Goal: Task Accomplishment & Management: Manage account settings

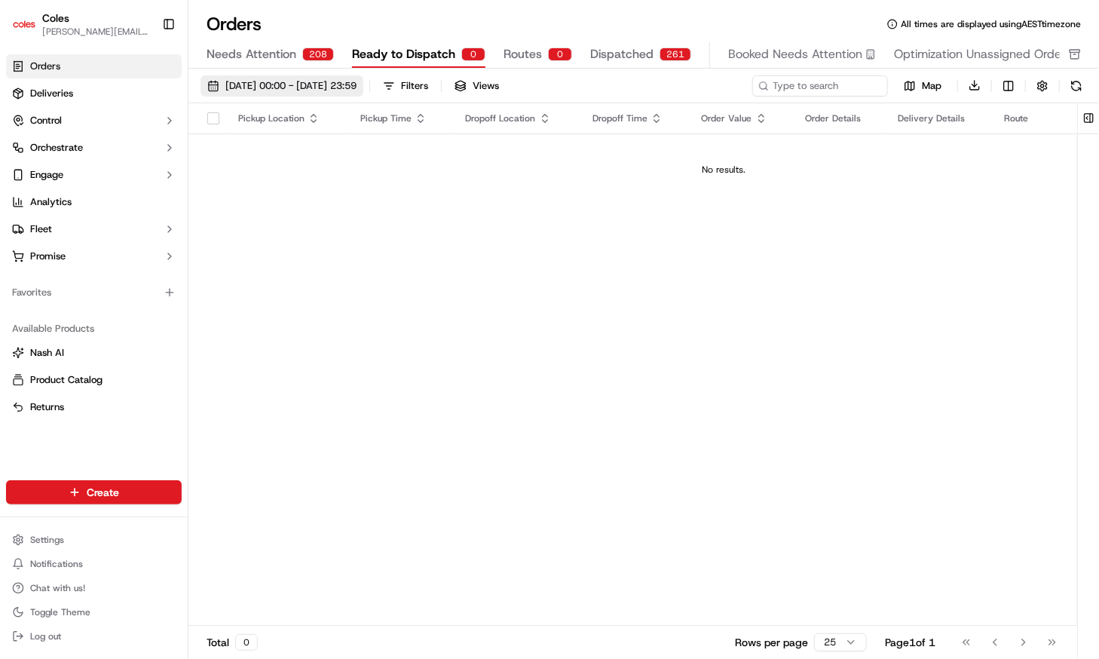
click at [311, 89] on span "[DATE] 00:00 - [DATE] 23:59" at bounding box center [290, 86] width 131 height 14
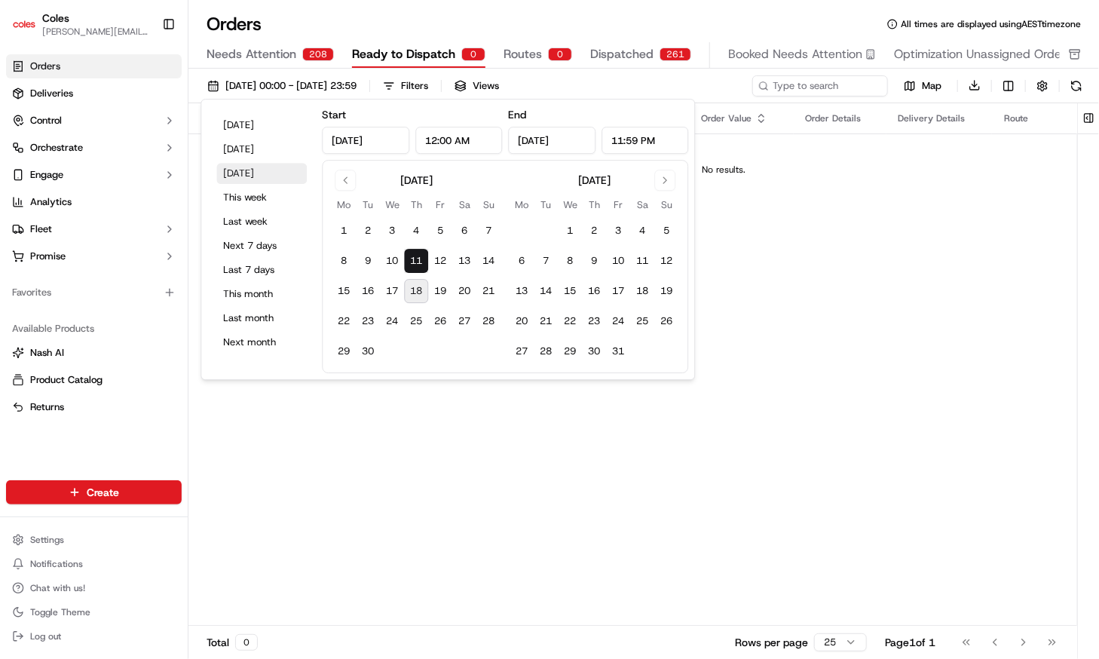
click at [253, 174] on button "[DATE]" at bounding box center [261, 173] width 90 height 21
type input "[DATE]"
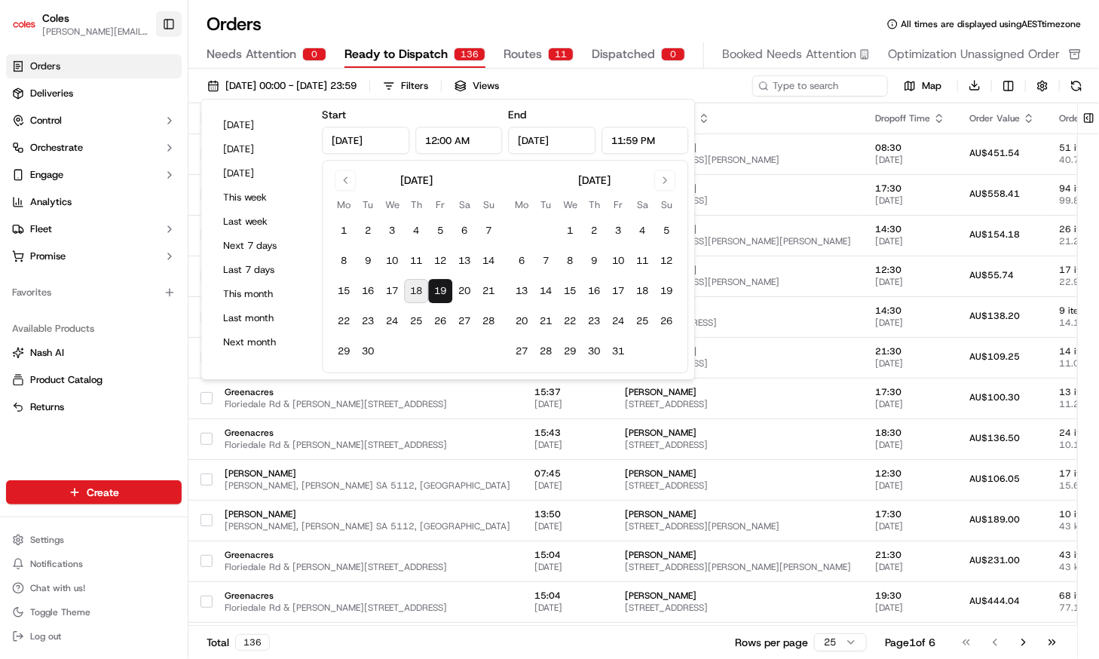
click at [169, 25] on button "Toggle Sidebar" at bounding box center [169, 24] width 26 height 26
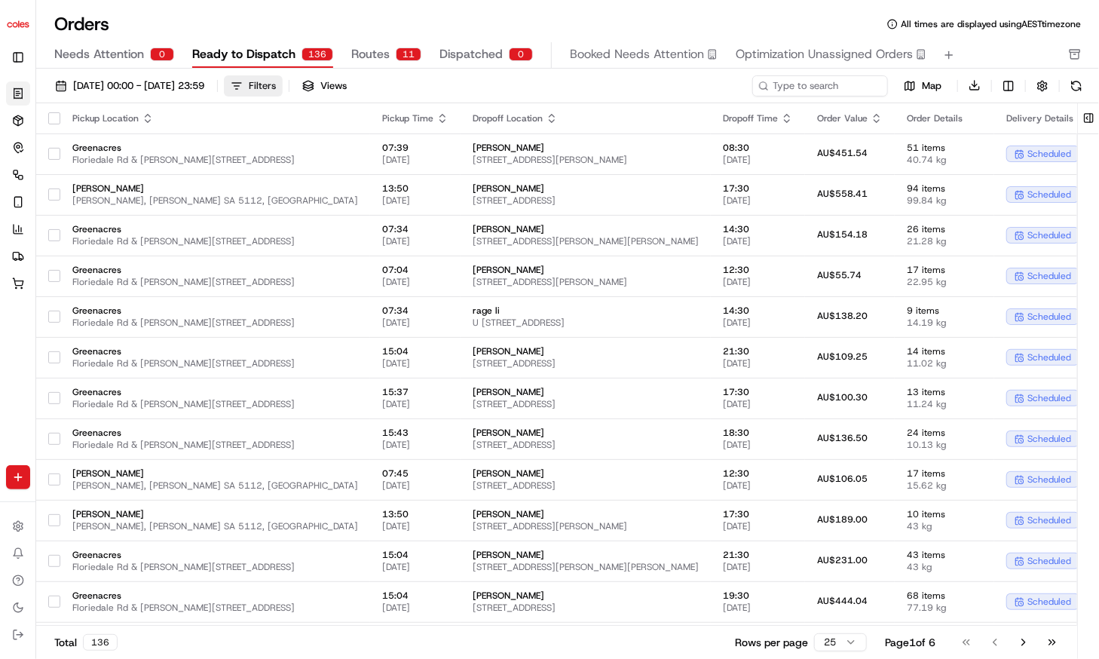
click at [283, 92] on button "Filters" at bounding box center [253, 85] width 59 height 21
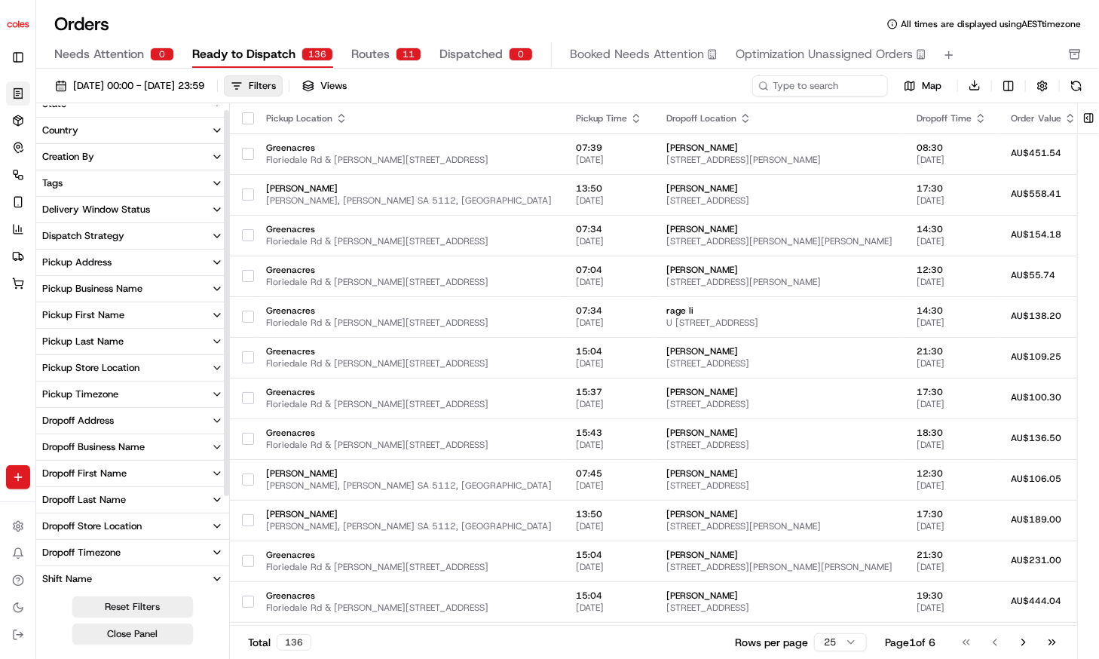
scroll to position [123, 0]
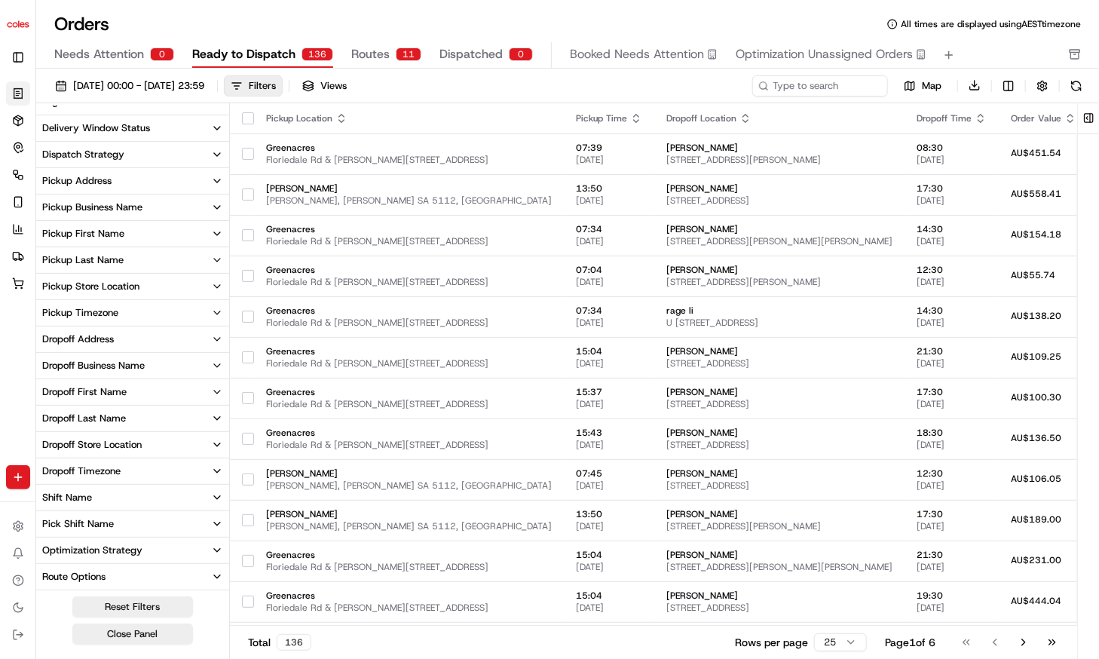
click at [112, 522] on div "Pick Shift Name" at bounding box center [78, 524] width 72 height 14
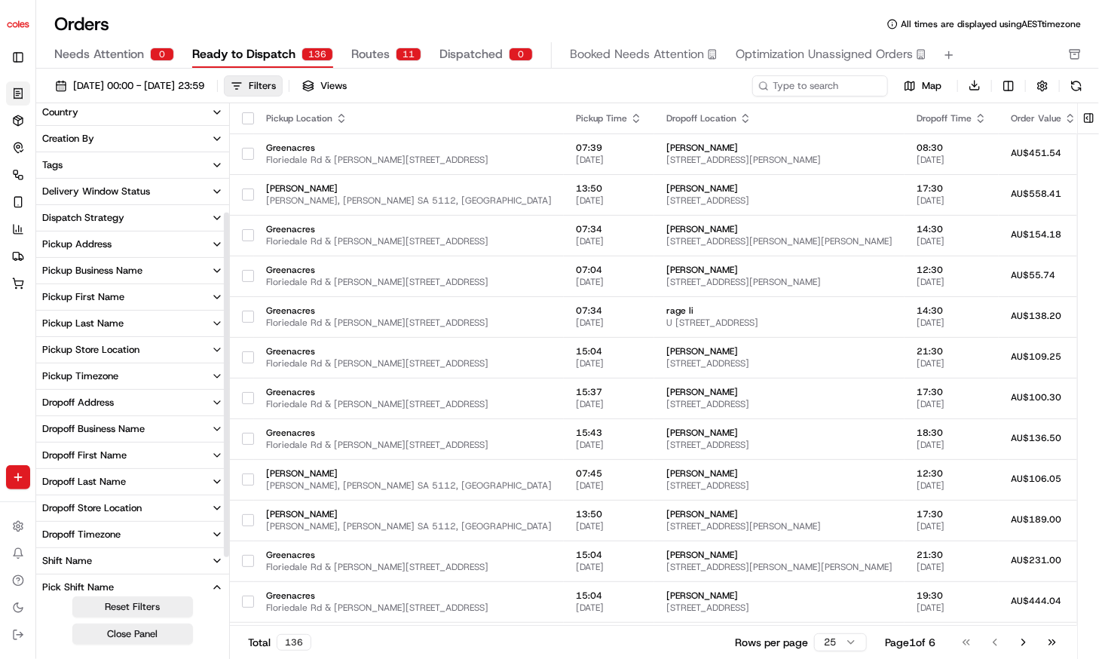
scroll to position [151, 0]
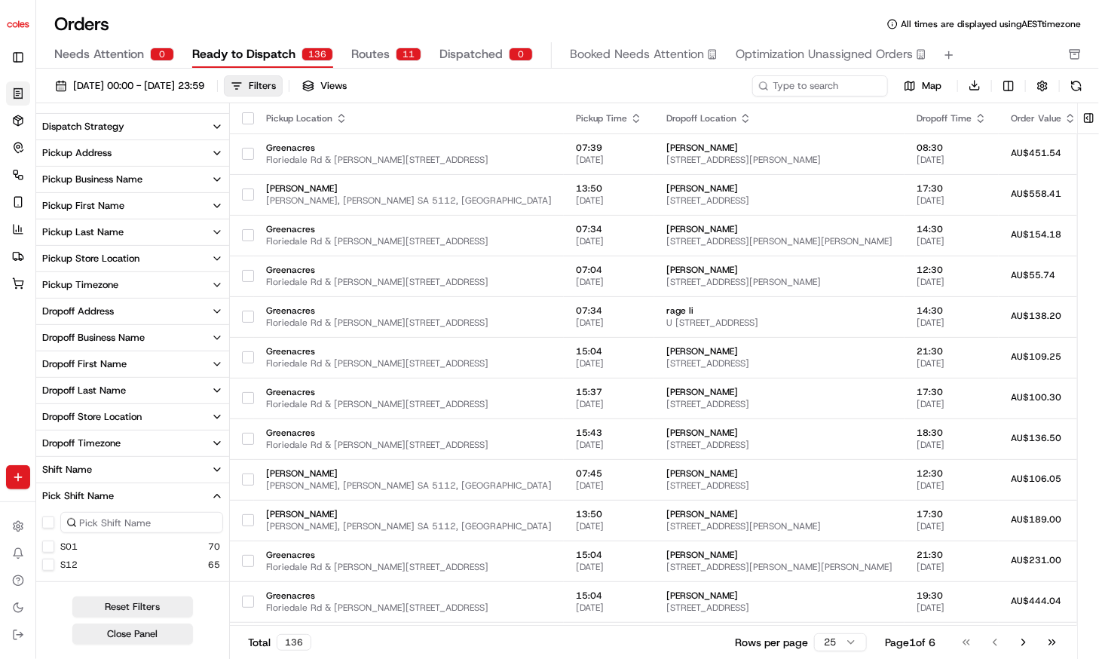
click at [51, 565] on button "S12" at bounding box center [48, 565] width 12 height 12
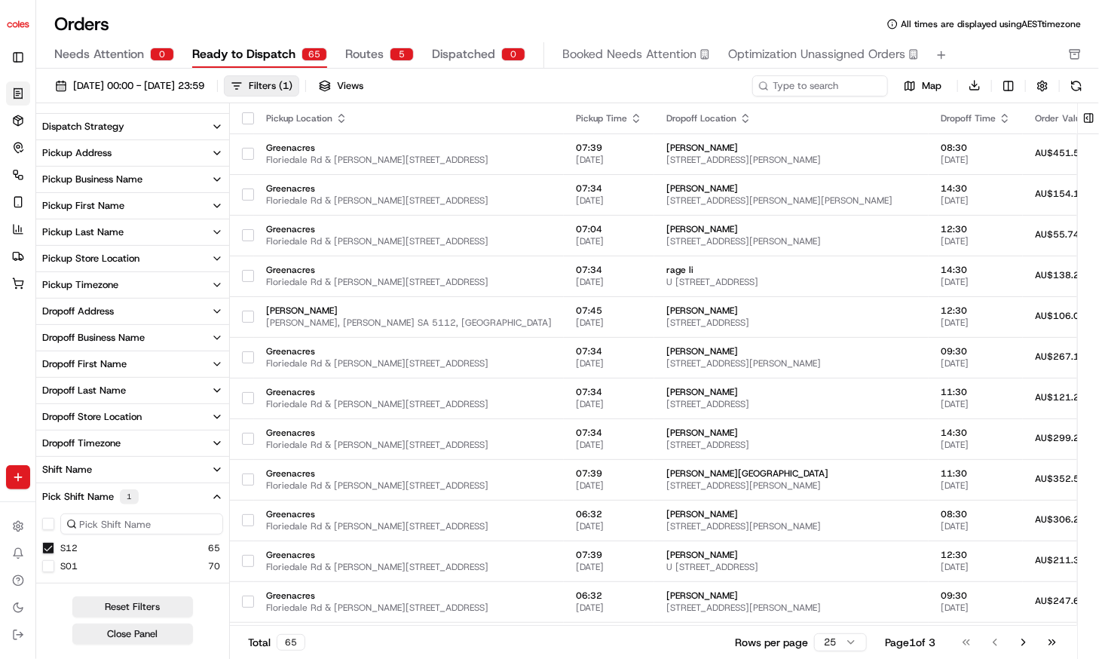
click at [157, 259] on button "Pickup Store Location" at bounding box center [132, 259] width 193 height 26
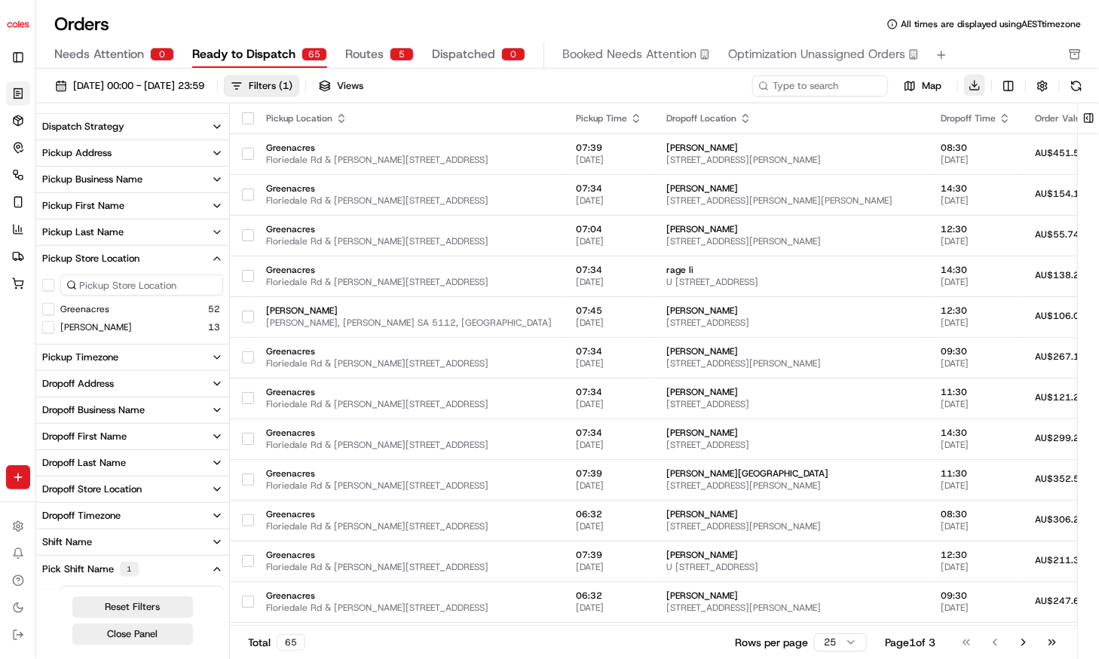
click at [974, 88] on button "Download" at bounding box center [974, 85] width 21 height 21
click at [244, 116] on button "button" at bounding box center [248, 118] width 12 height 12
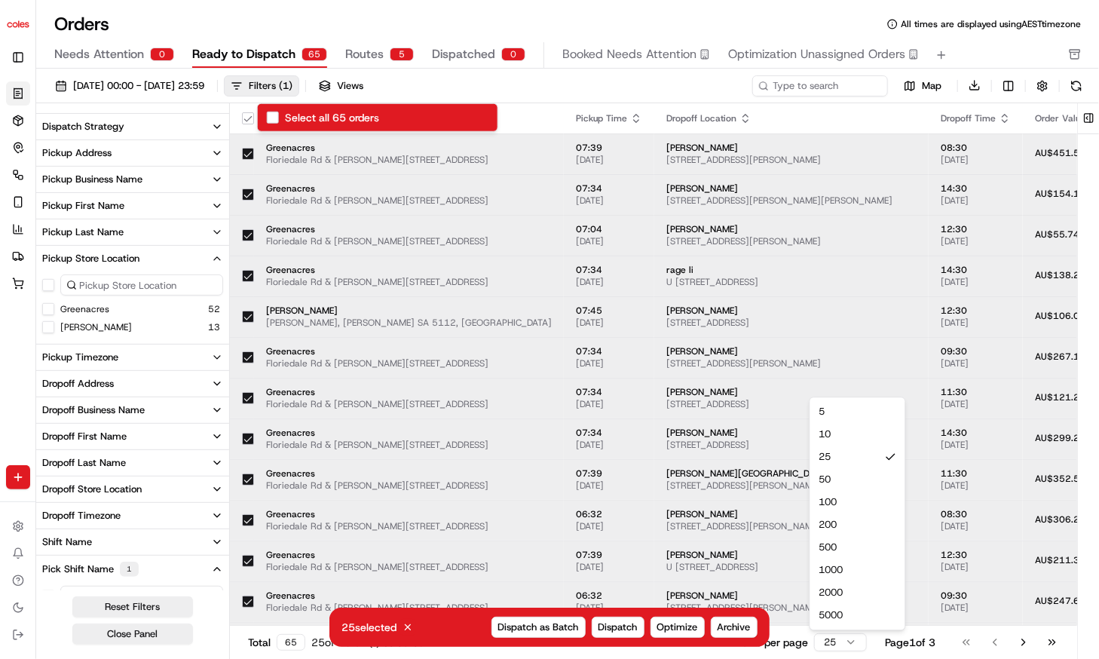
click at [849, 646] on html "Coles [EMAIL_ADDRESS][DOMAIN_NAME] Toggle Sidebar Orders Deliveries Control Orc…" at bounding box center [549, 329] width 1099 height 659
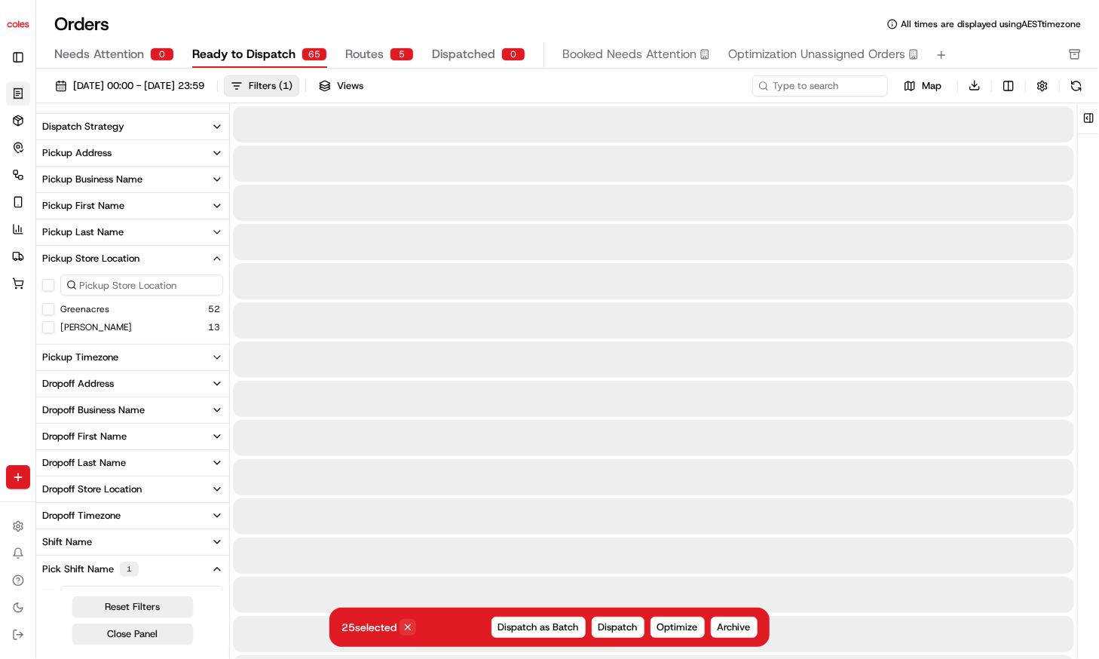
click at [410, 630] on icon at bounding box center [408, 627] width 11 height 11
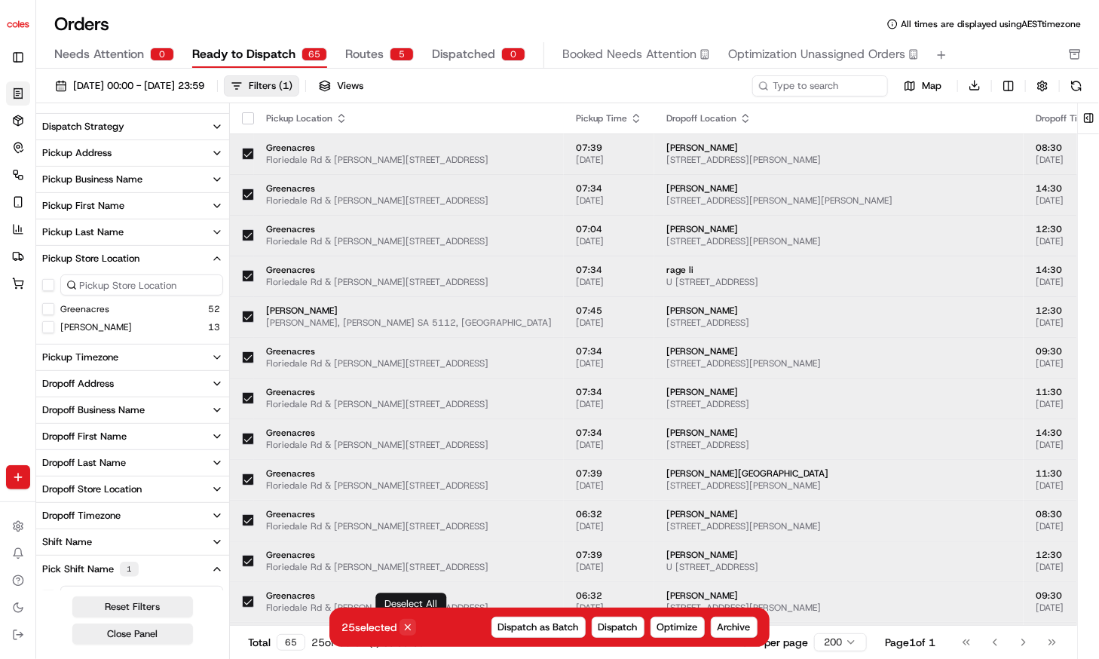
click at [407, 628] on icon at bounding box center [408, 627] width 11 height 11
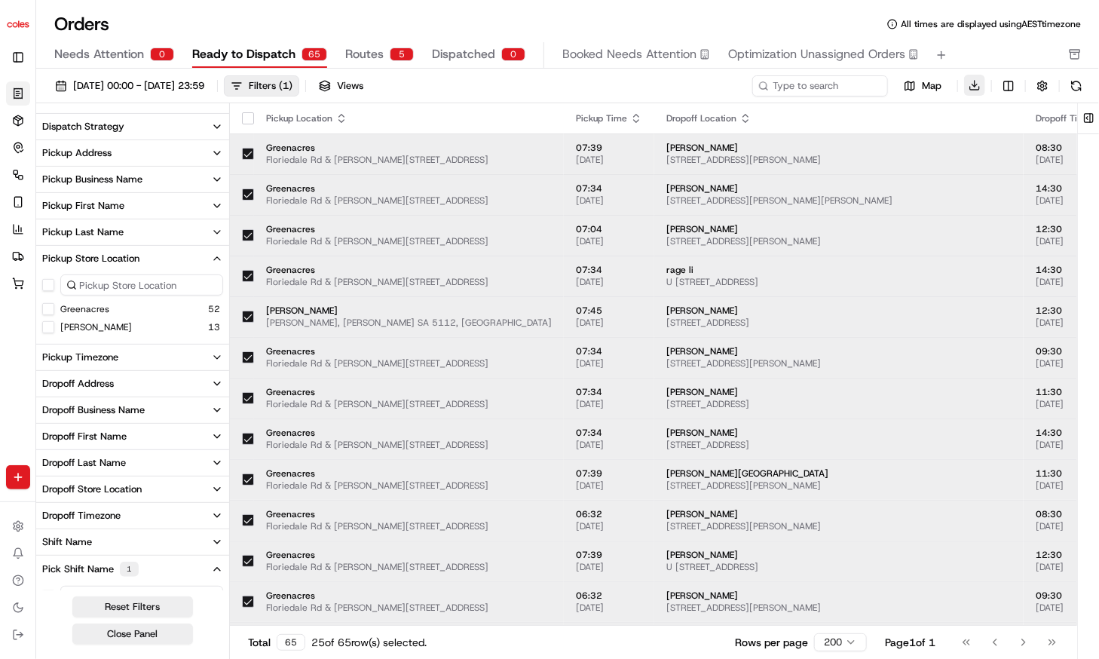
click at [972, 89] on button "Download" at bounding box center [974, 85] width 21 height 21
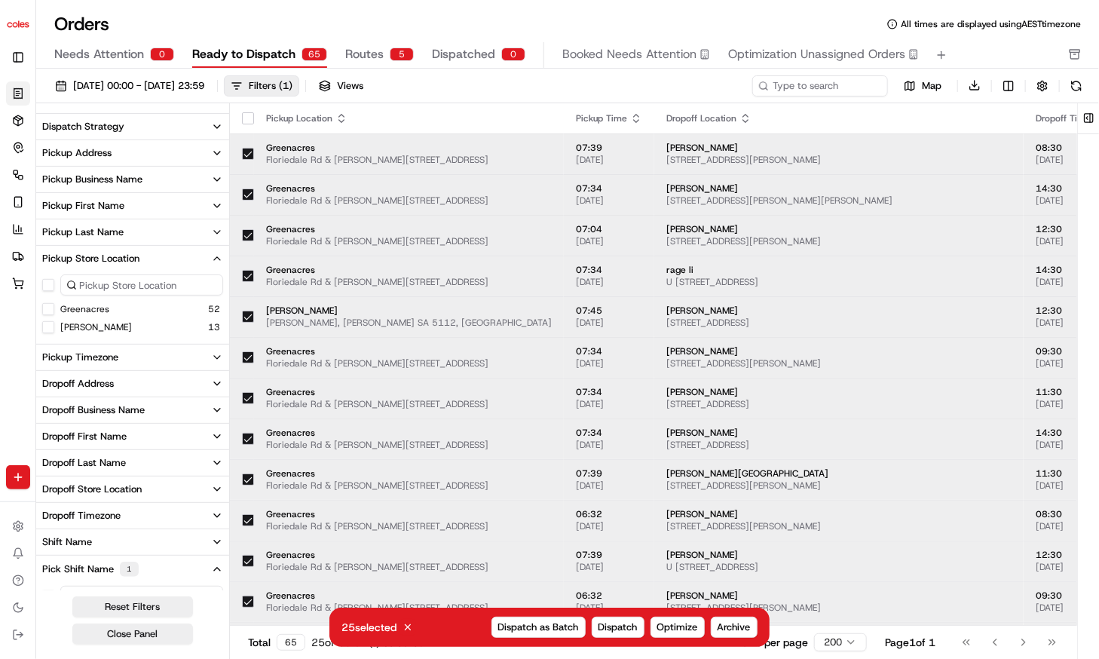
click at [558, 12] on div "Orders All times are displayed using AEST timezone" at bounding box center [567, 24] width 1063 height 24
click at [370, 85] on button "Views" at bounding box center [341, 85] width 58 height 21
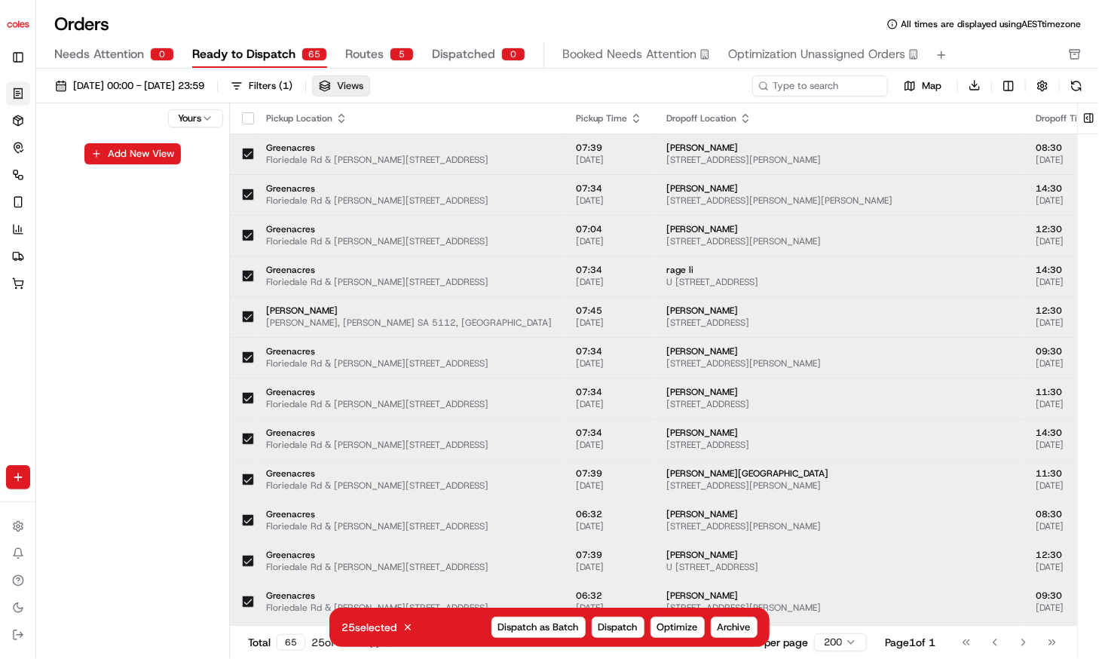
click at [363, 85] on span "Views" at bounding box center [350, 86] width 26 height 14
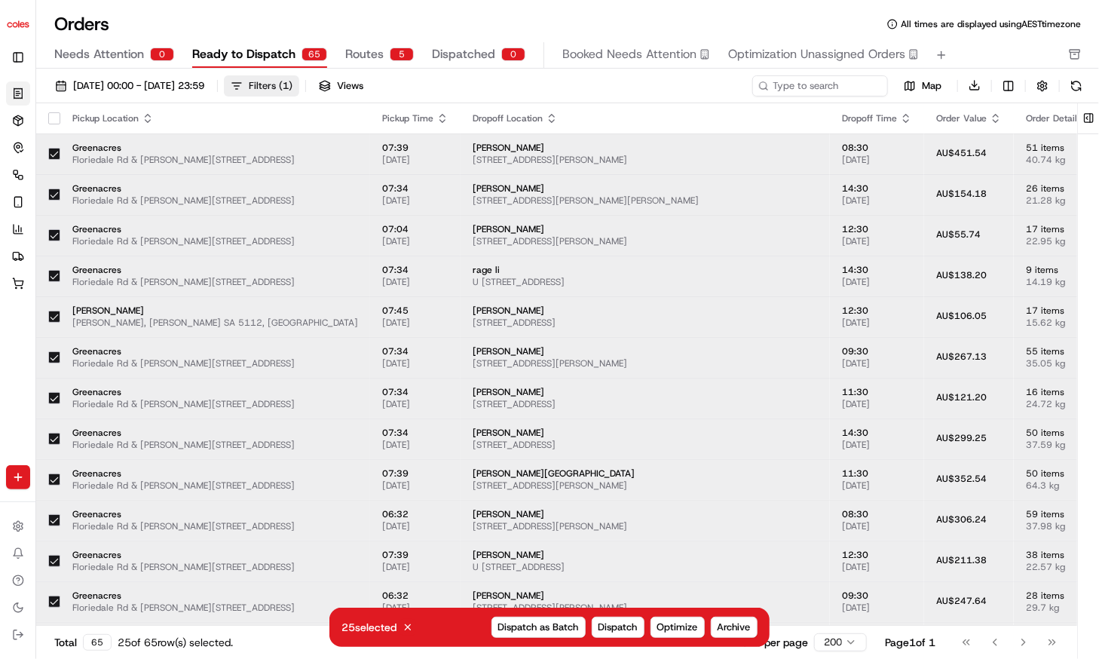
click at [293, 85] on div "Filters ( 1 )" at bounding box center [271, 86] width 44 height 14
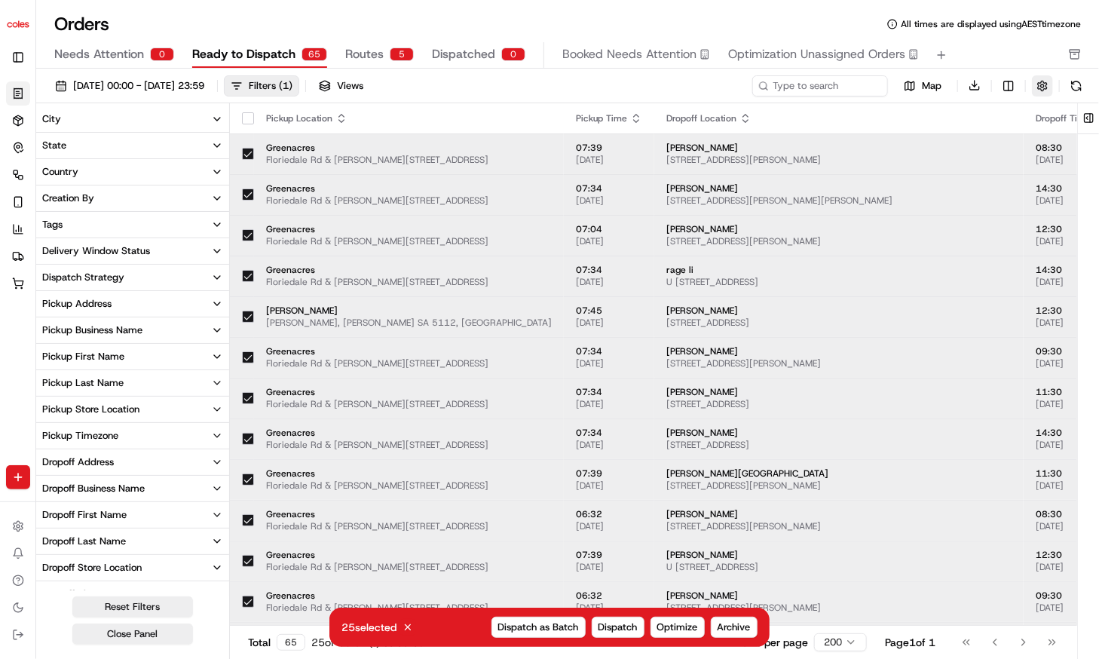
click at [1043, 83] on button "button" at bounding box center [1042, 85] width 21 height 21
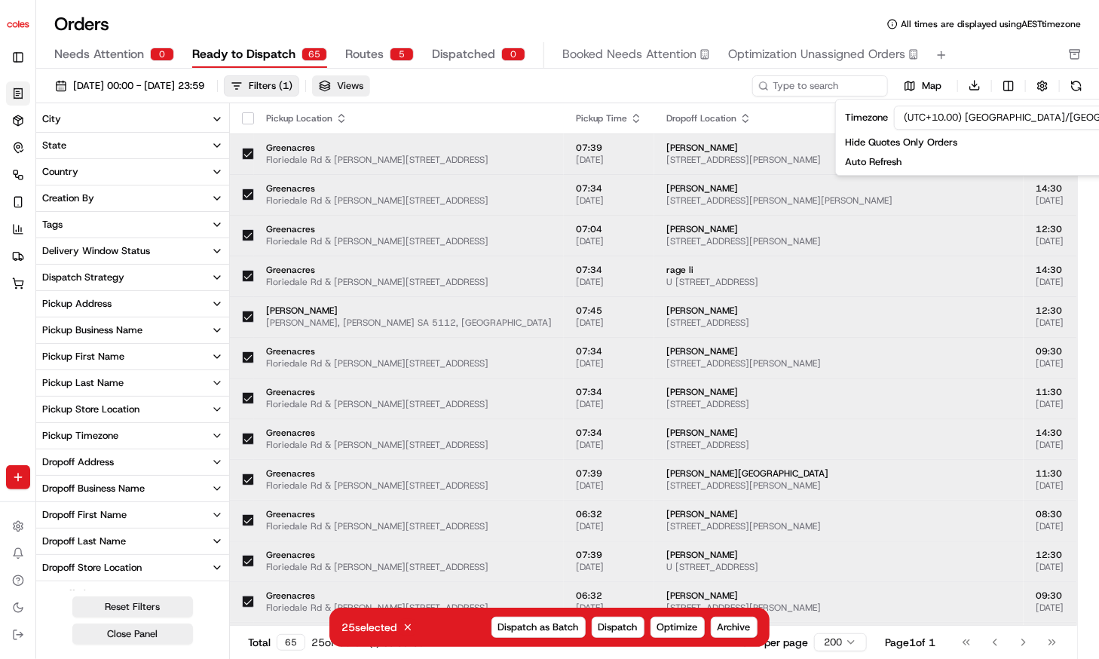
click at [363, 81] on span "Views" at bounding box center [350, 86] width 26 height 14
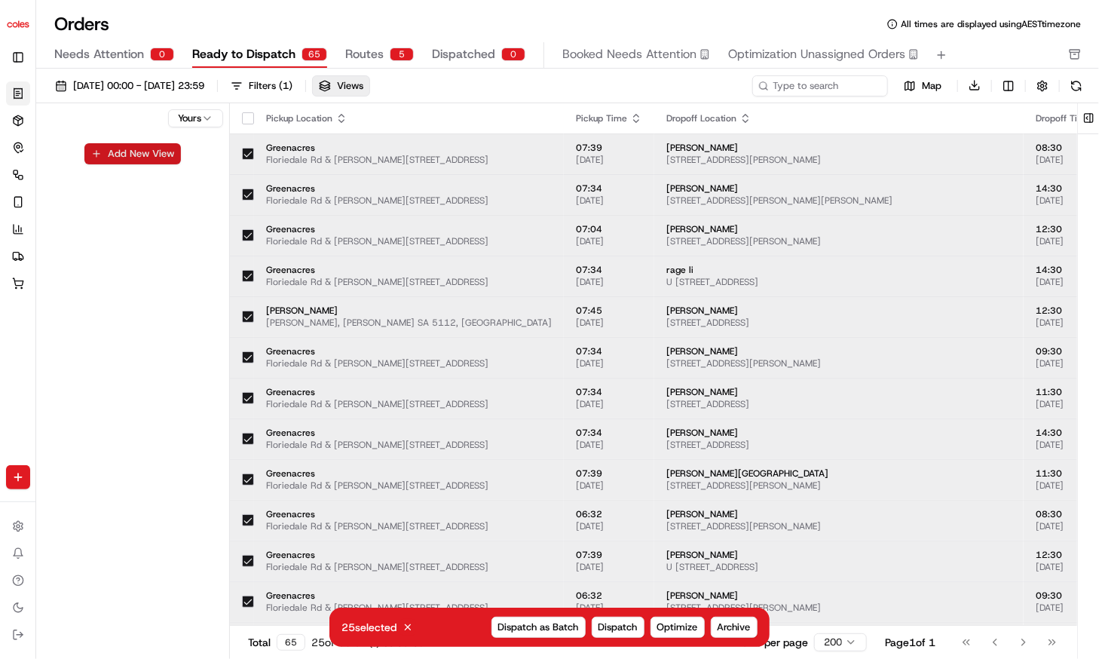
click at [130, 146] on button "Add New View" at bounding box center [132, 153] width 97 height 21
click at [202, 160] on button "button" at bounding box center [201, 159] width 19 height 19
click at [293, 91] on div "Filters ( 1 )" at bounding box center [271, 86] width 44 height 14
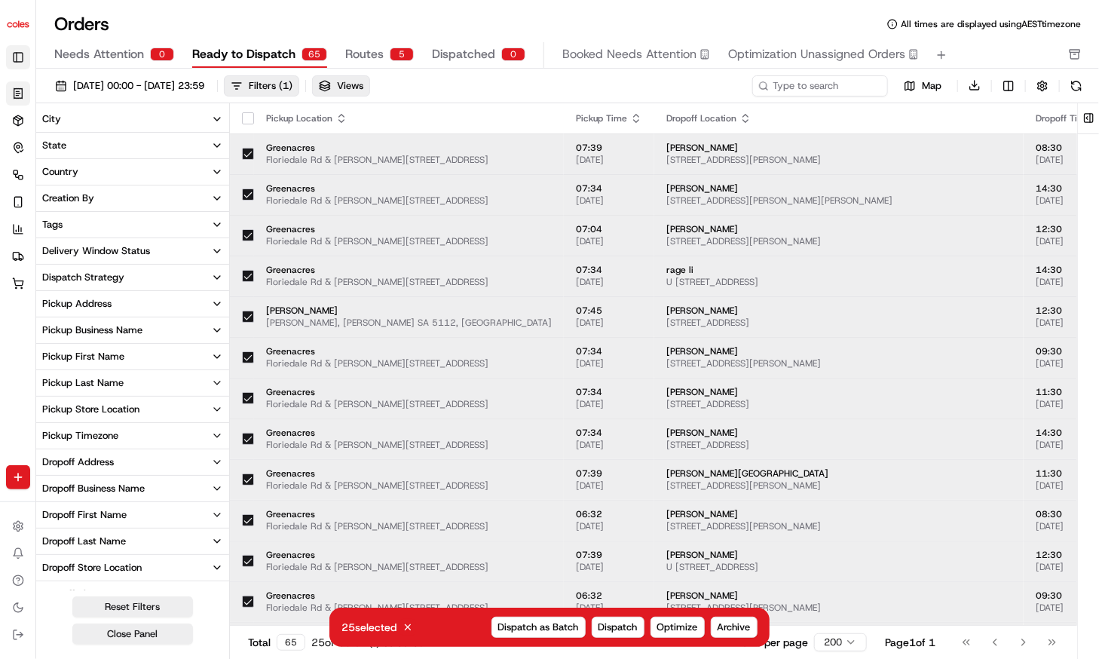
click at [12, 56] on button "Toggle Sidebar" at bounding box center [18, 57] width 24 height 24
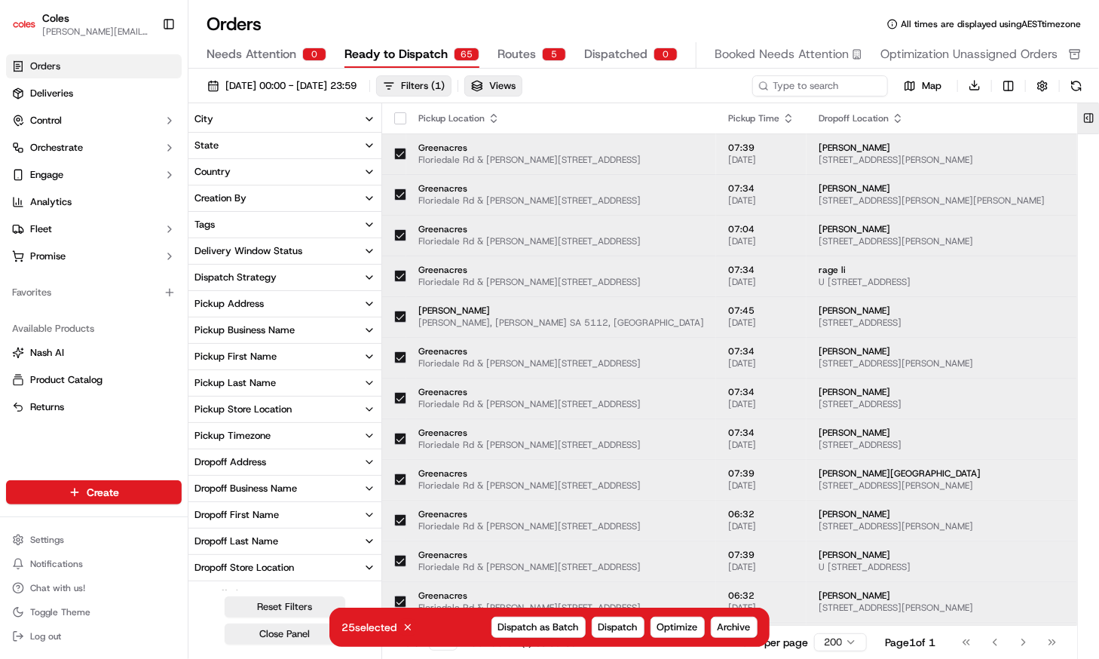
click at [1087, 118] on button at bounding box center [1089, 118] width 25 height 30
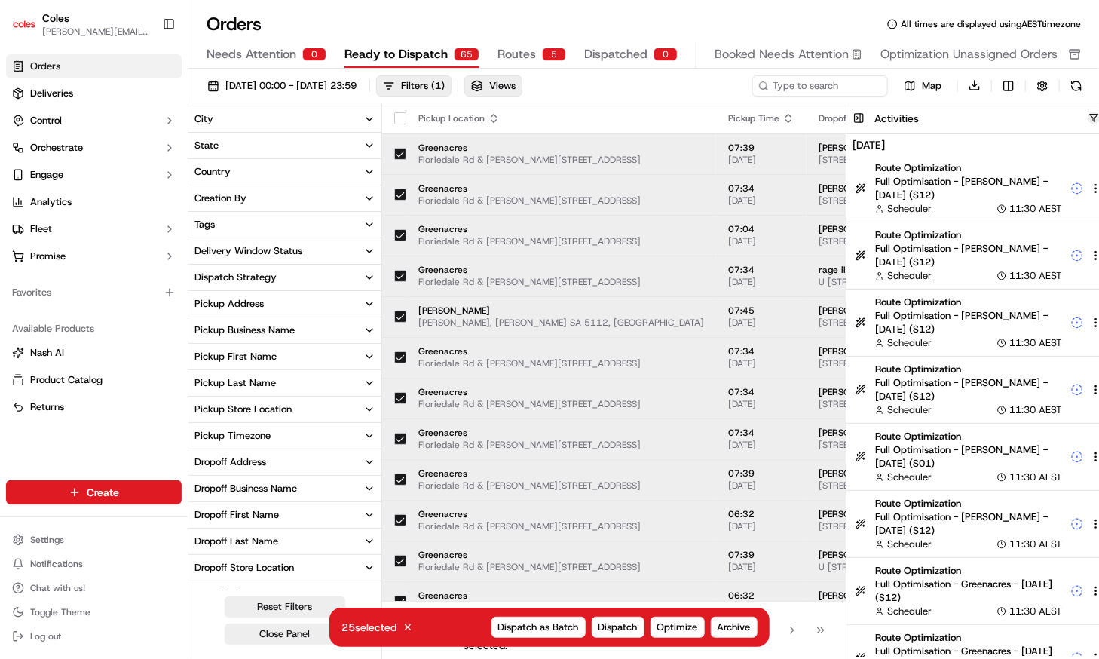
click at [1089, 117] on button "button" at bounding box center [1094, 117] width 11 height 11
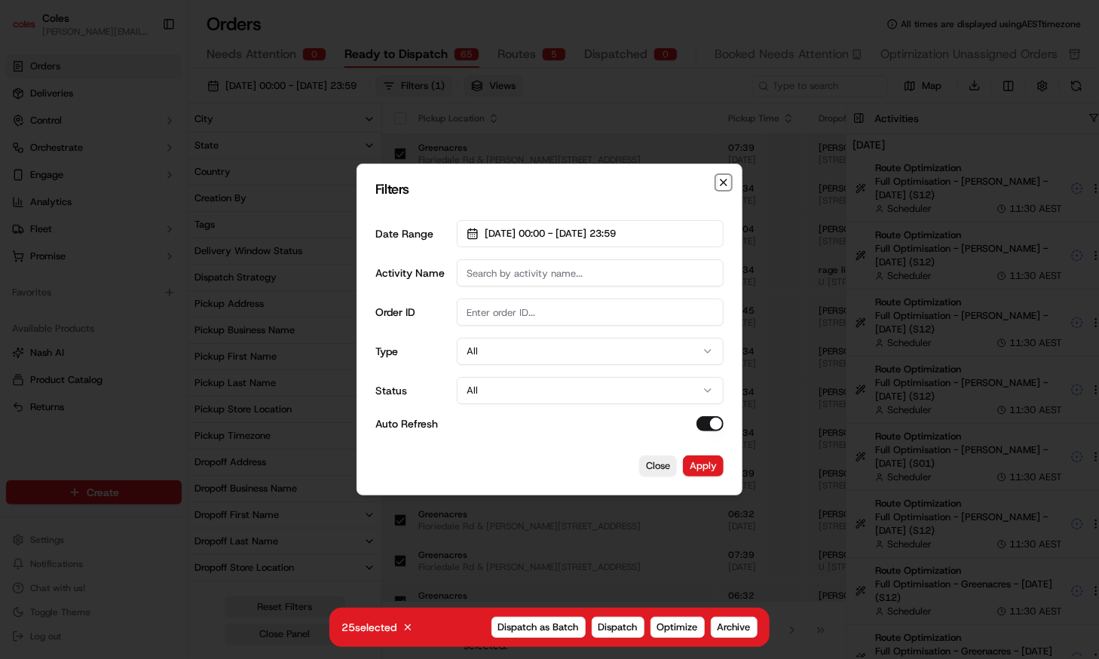
click at [725, 179] on icon "button" at bounding box center [724, 182] width 12 height 12
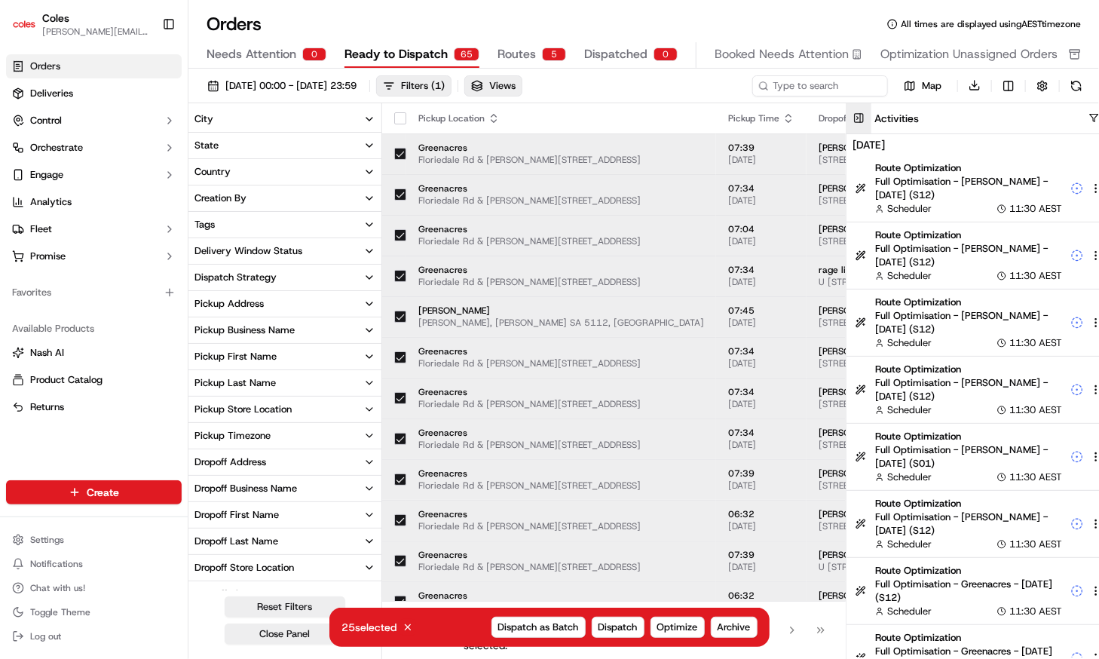
click at [847, 118] on button at bounding box center [859, 118] width 25 height 30
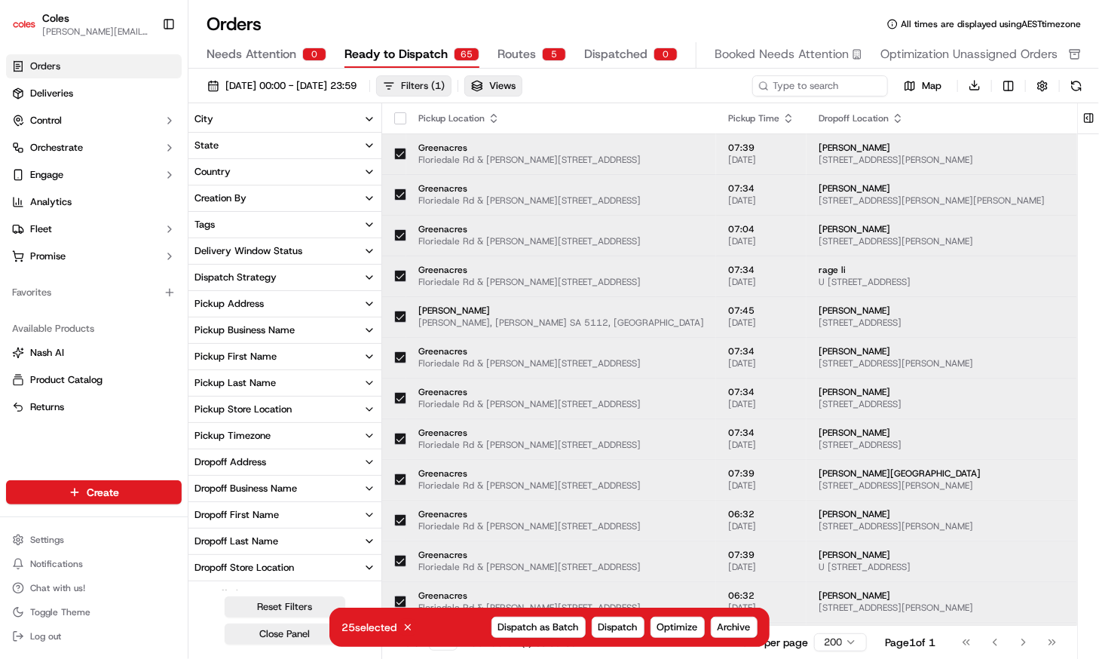
click at [445, 91] on div "Filters ( 1 )" at bounding box center [423, 86] width 44 height 14
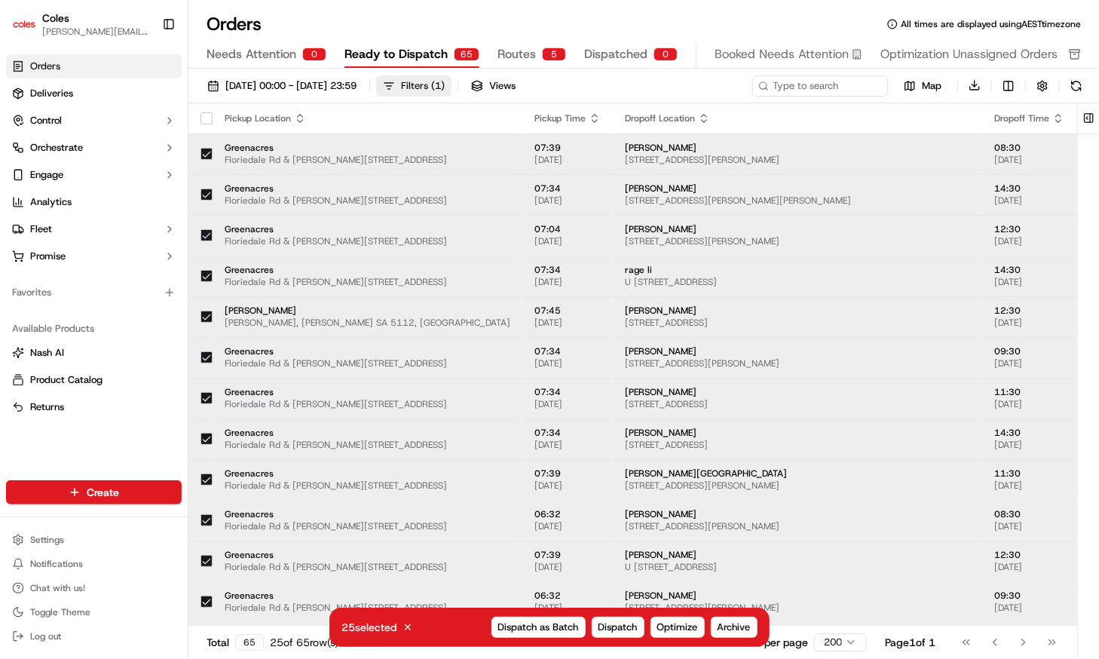
click at [445, 90] on div "Filters ( 1 )" at bounding box center [423, 86] width 44 height 14
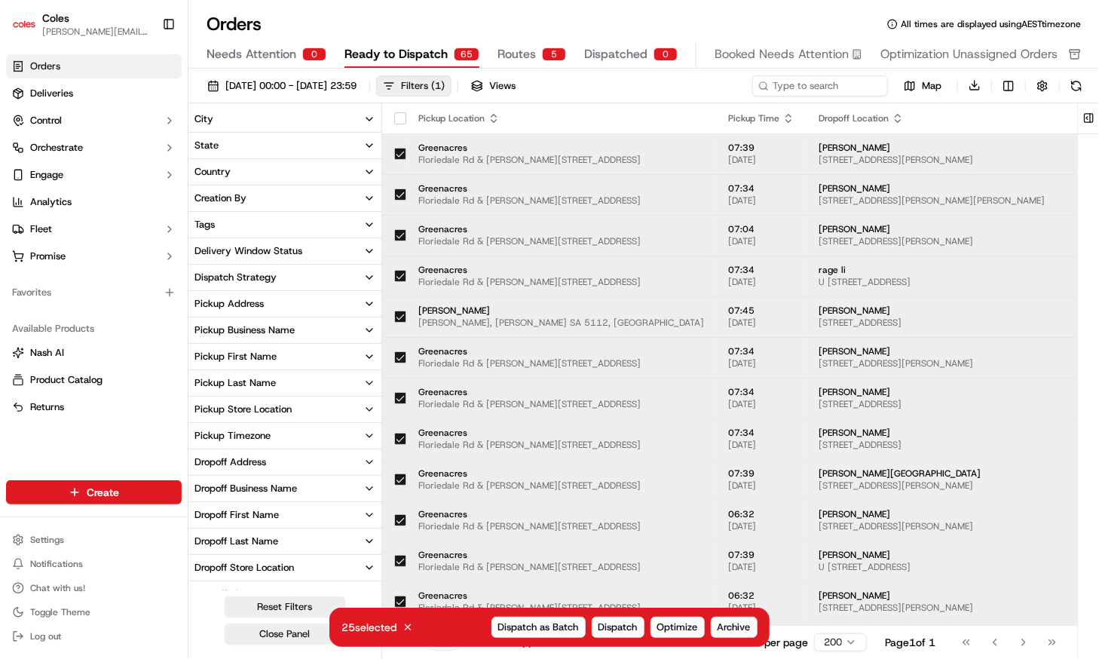
click at [445, 90] on div "Filters ( 1 )" at bounding box center [423, 86] width 44 height 14
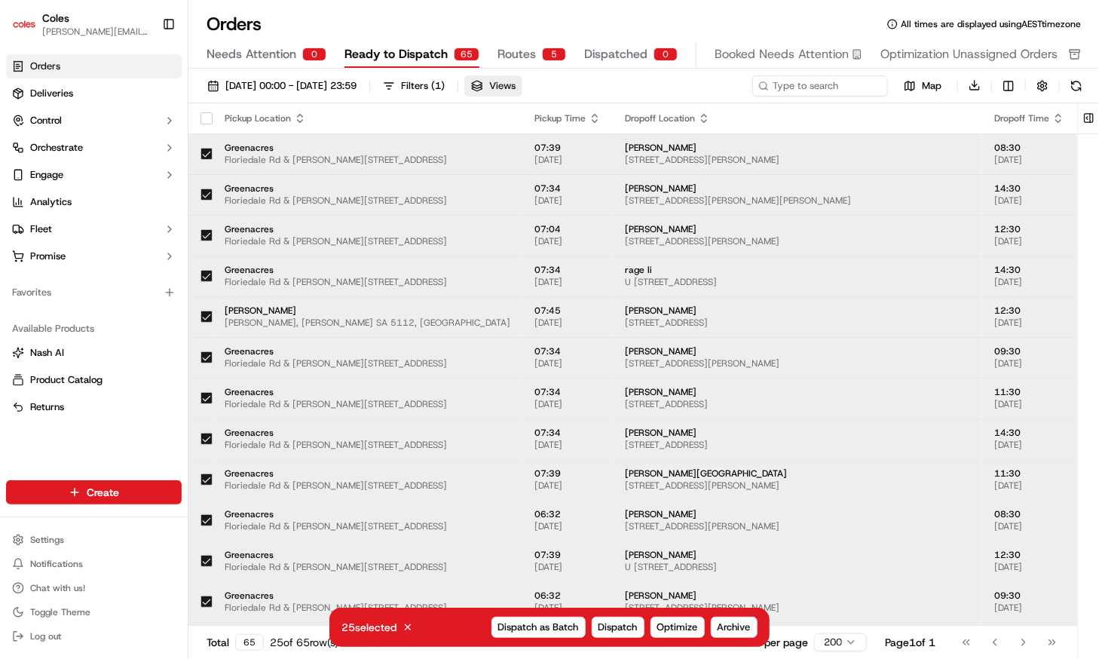
click at [516, 88] on span "Views" at bounding box center [502, 86] width 26 height 14
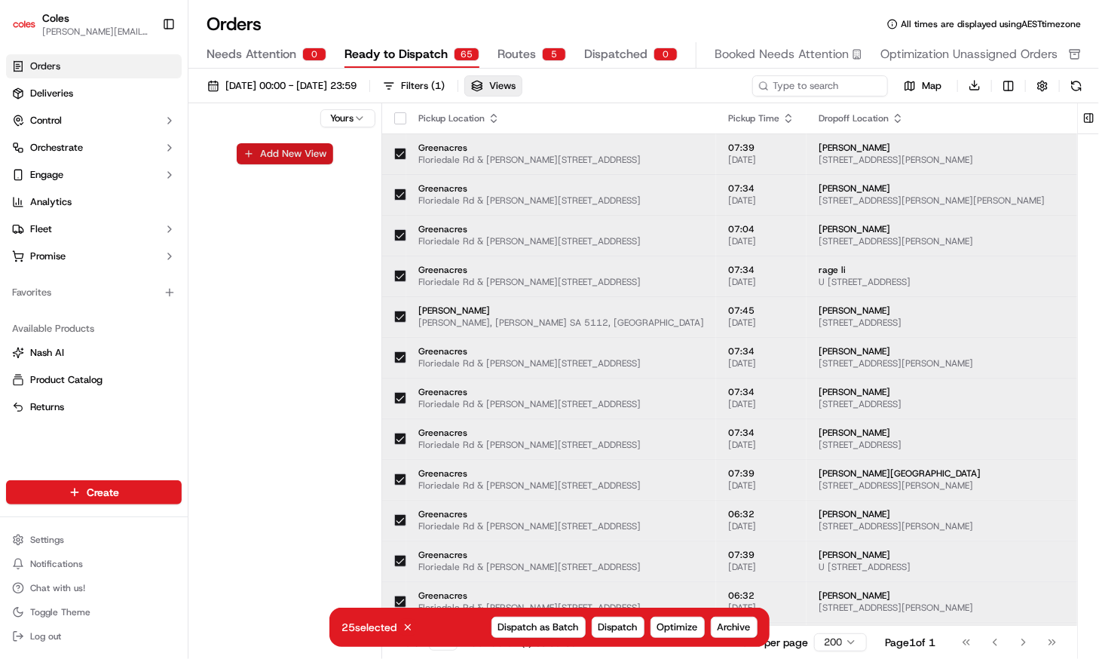
click at [270, 147] on button "Add New View" at bounding box center [285, 153] width 97 height 21
click at [271, 159] on input at bounding box center [259, 159] width 119 height 21
type input "exter"
click at [357, 158] on button "button" at bounding box center [353, 159] width 19 height 19
click at [167, 26] on button "Toggle Sidebar" at bounding box center [169, 24] width 26 height 26
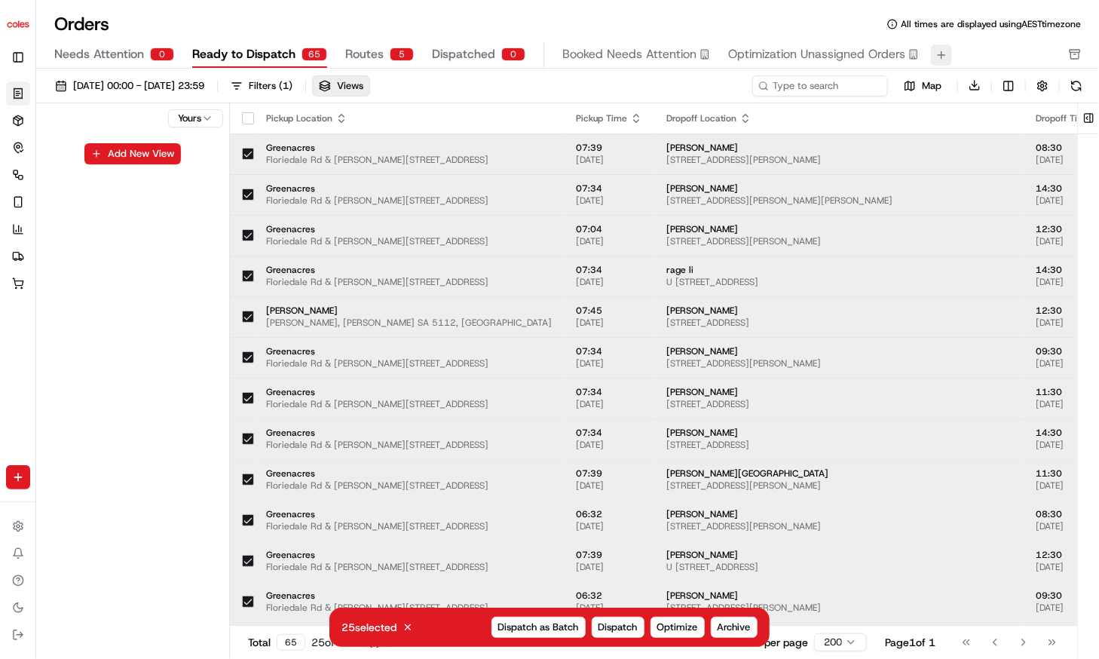
click at [936, 53] on button at bounding box center [941, 54] width 21 height 21
click at [148, 154] on button "Add New View" at bounding box center [132, 153] width 97 height 21
click at [148, 158] on input at bounding box center [107, 159] width 119 height 21
type input "External"
click at [170, 150] on button "submit" at bounding box center [179, 159] width 19 height 19
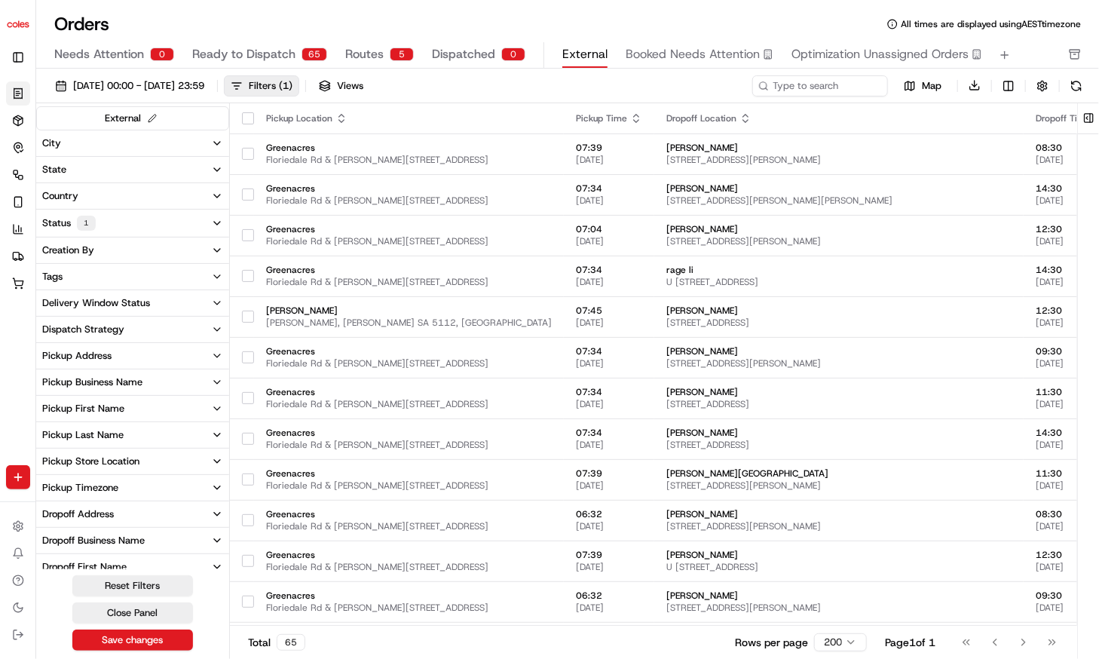
click at [486, 8] on div "Orders All times are displayed using AEST timezone Needs Attention 0 Ready to D…" at bounding box center [567, 329] width 1063 height 659
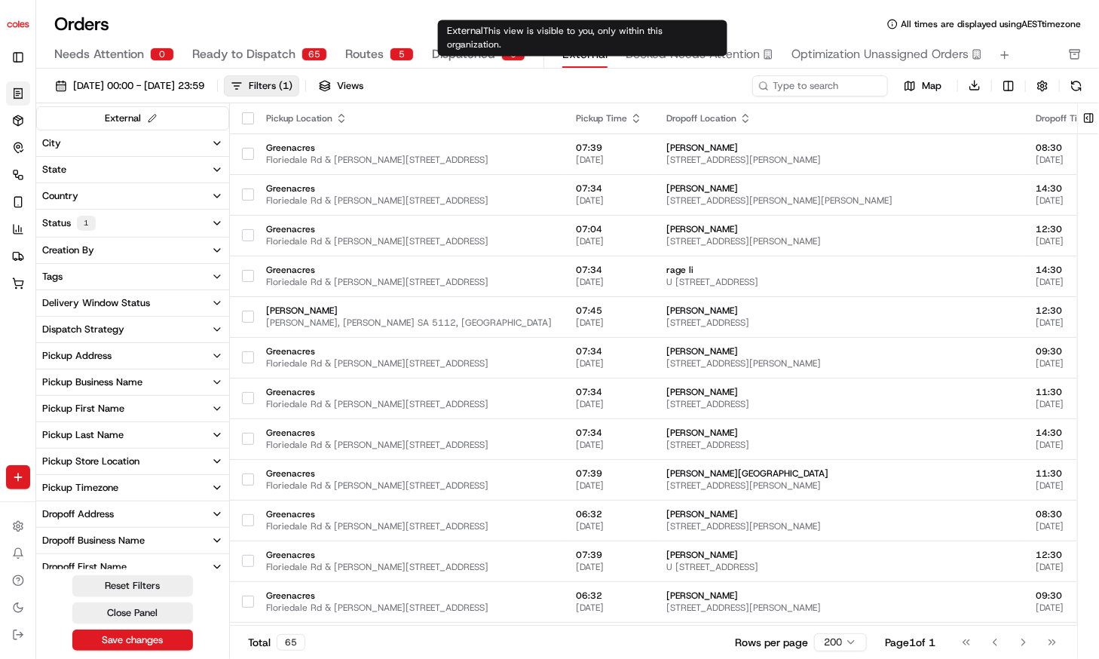
click at [583, 57] on span "External" at bounding box center [585, 54] width 45 height 18
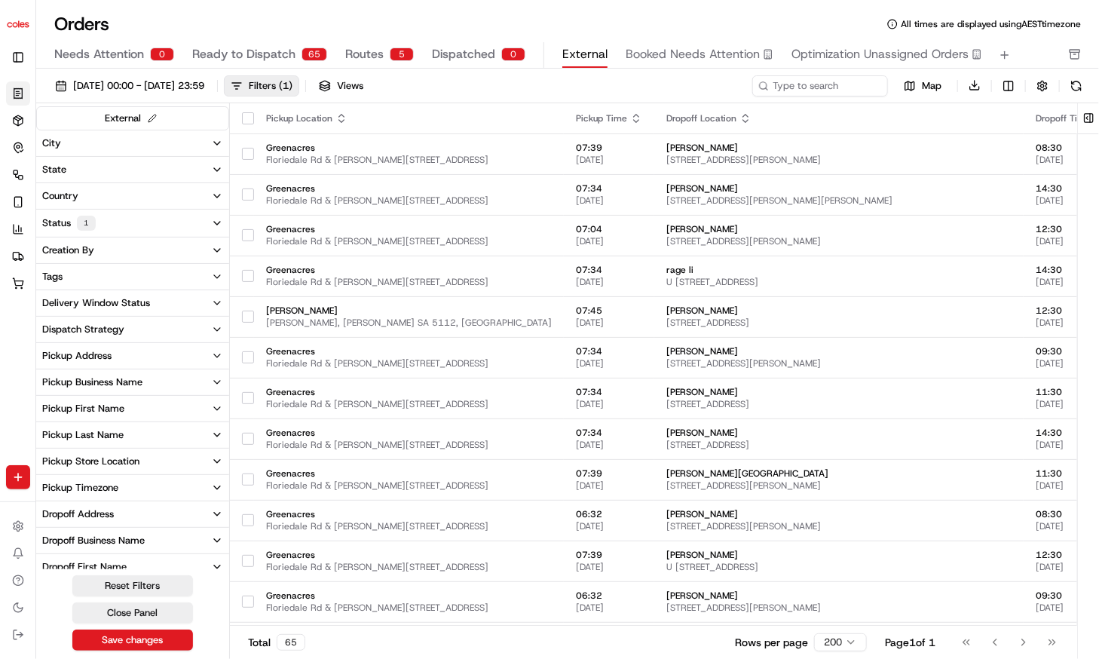
click at [207, 136] on button "City" at bounding box center [132, 143] width 193 height 26
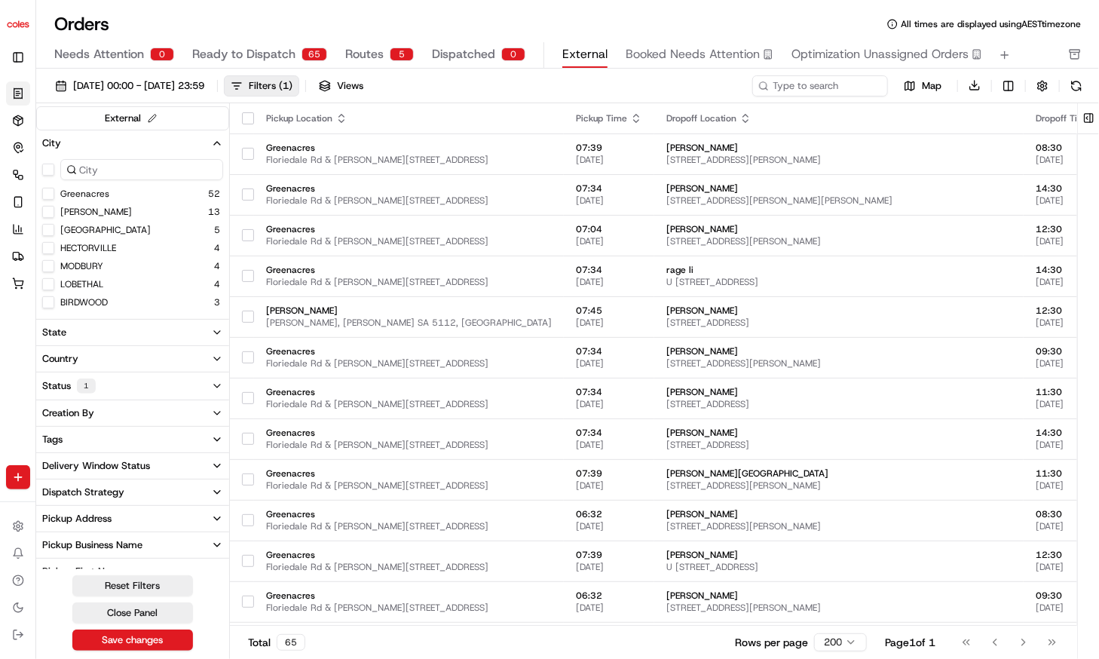
click at [217, 130] on button "City" at bounding box center [132, 143] width 193 height 26
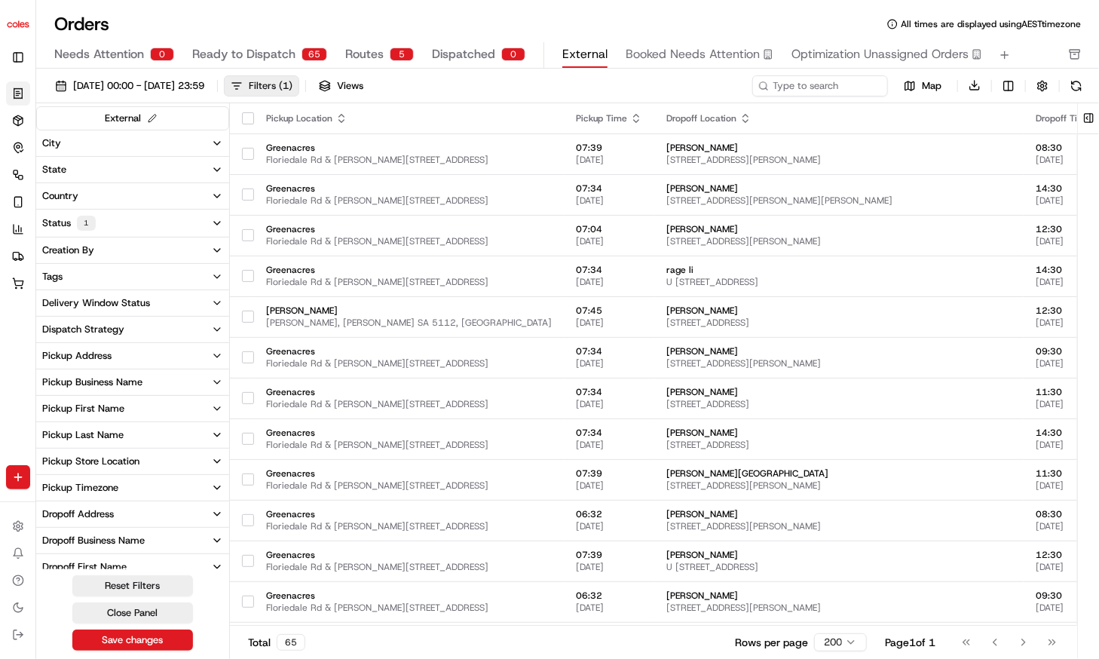
click at [293, 81] on div "Filters ( 1 )" at bounding box center [271, 86] width 44 height 14
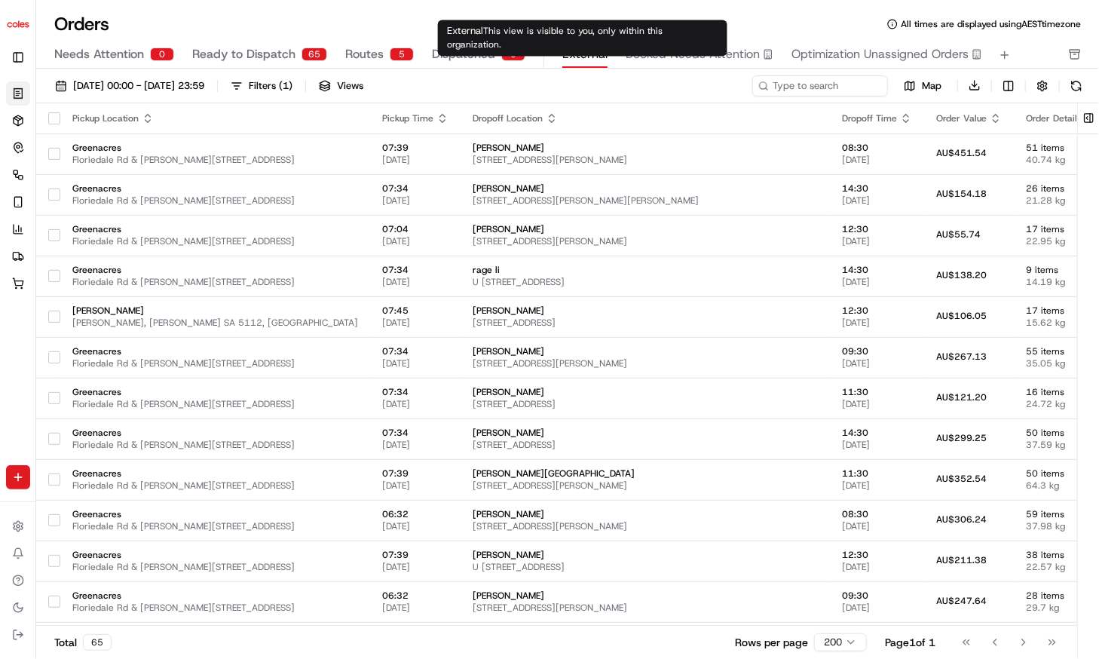
click at [587, 60] on span "External" at bounding box center [585, 54] width 45 height 18
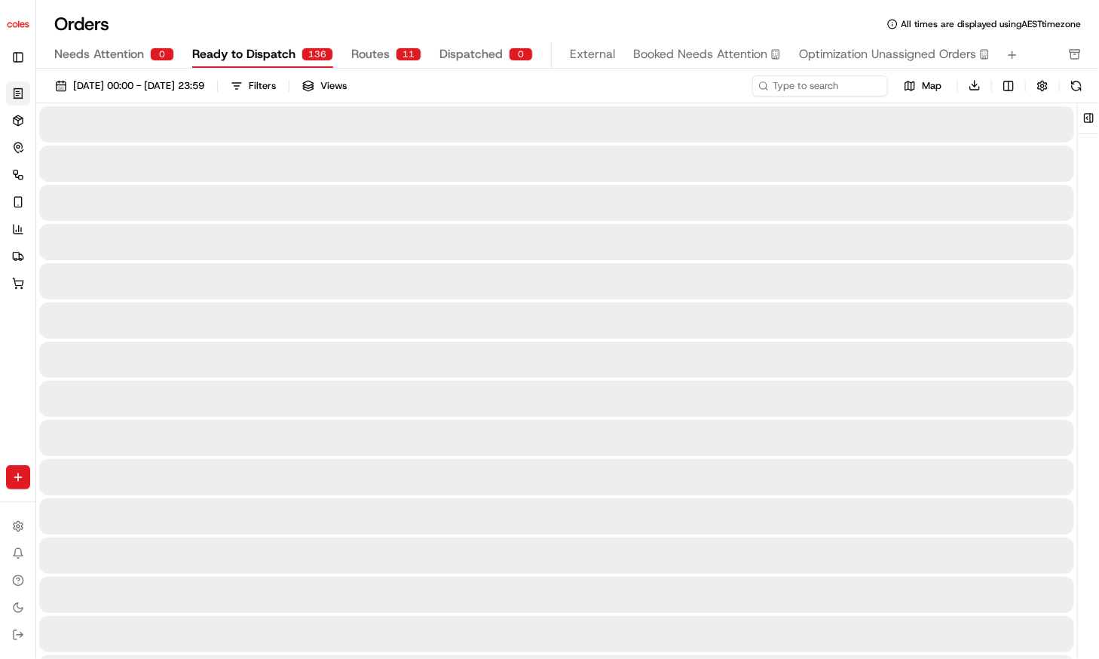
click at [274, 54] on span "Ready to Dispatch" at bounding box center [243, 54] width 103 height 18
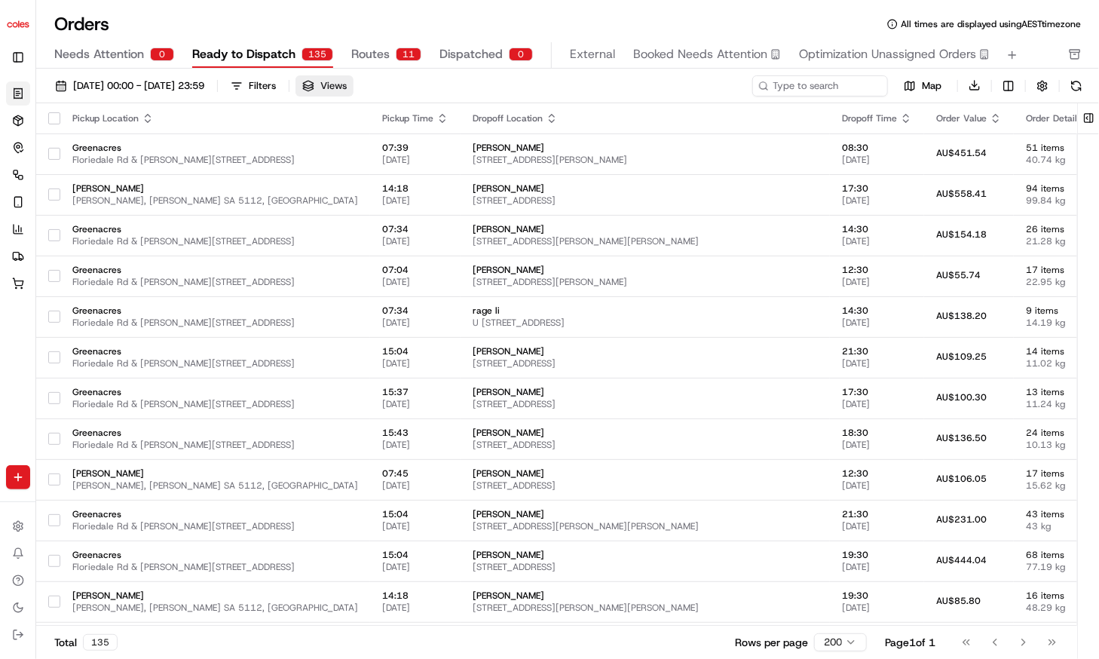
click at [347, 88] on span "Views" at bounding box center [333, 86] width 26 height 14
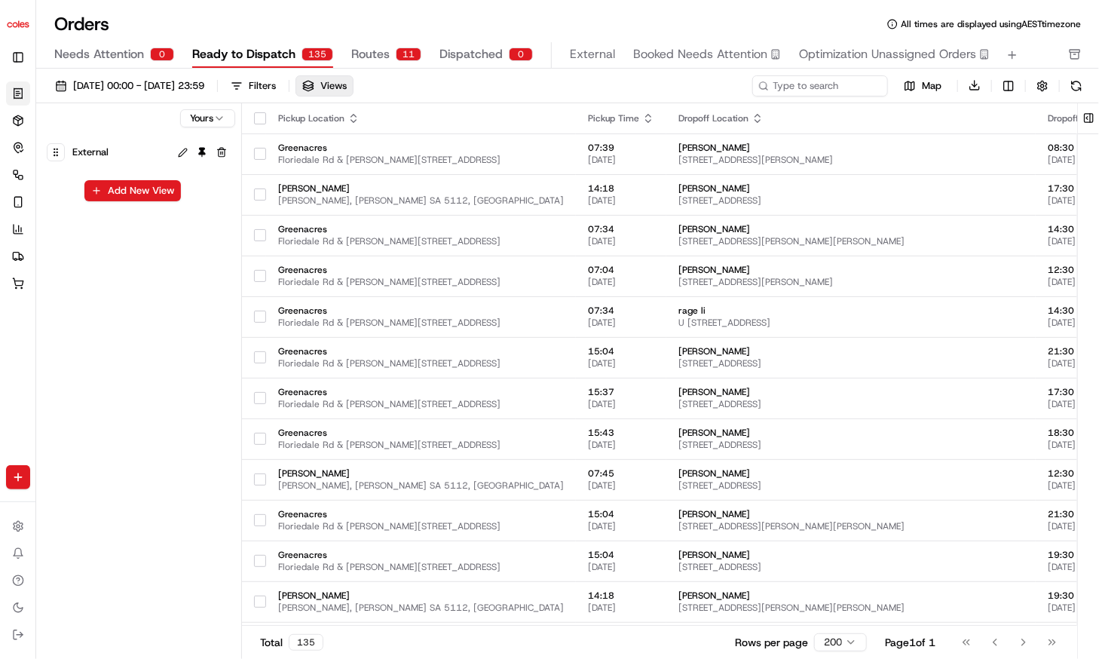
click at [57, 158] on div at bounding box center [56, 152] width 18 height 18
click at [181, 153] on button at bounding box center [182, 152] width 17 height 17
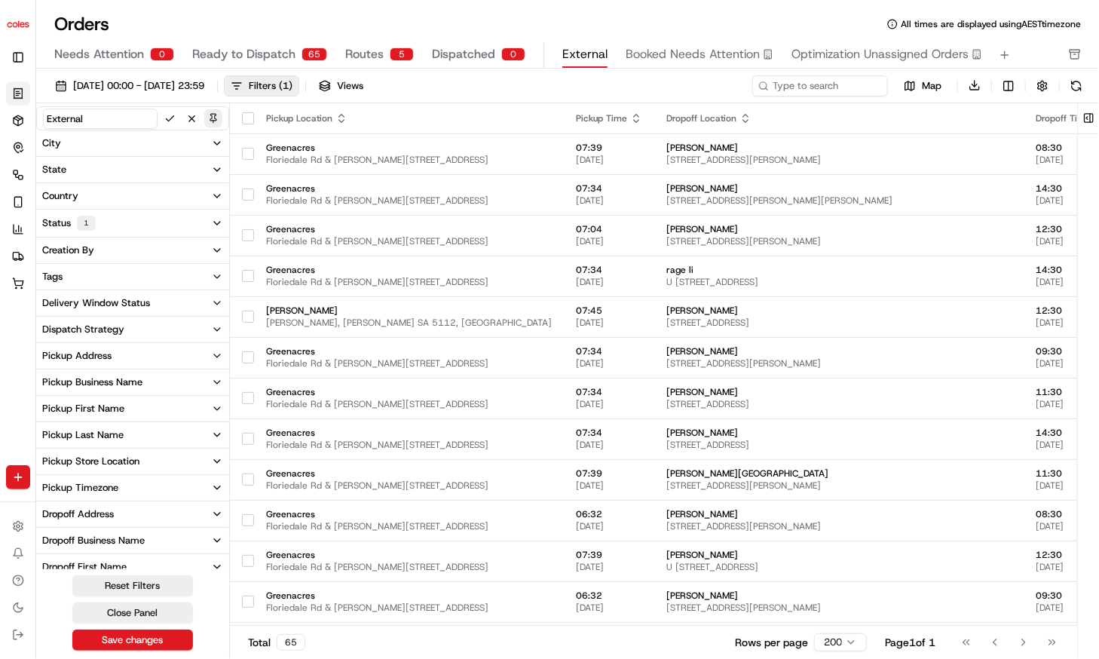
click at [216, 118] on button at bounding box center [213, 118] width 18 height 18
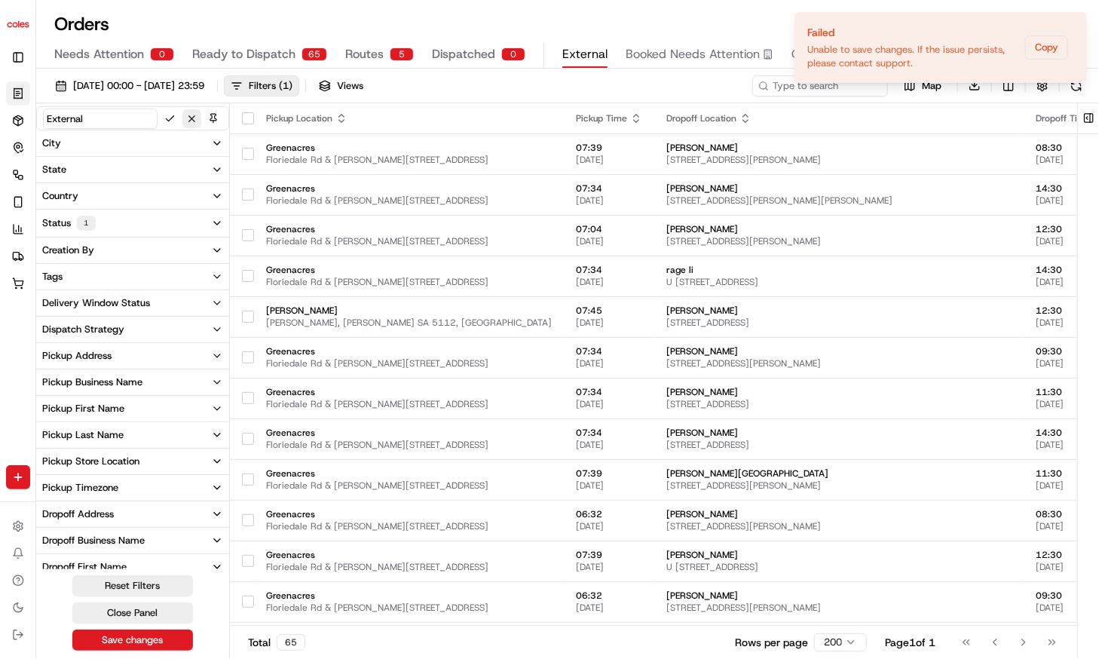
click at [193, 121] on button at bounding box center [191, 118] width 19 height 19
click at [354, 16] on div "Orders All times are displayed using AEST timezone" at bounding box center [567, 24] width 1063 height 24
click at [155, 122] on button at bounding box center [152, 118] width 17 height 17
click at [196, 120] on button at bounding box center [191, 118] width 19 height 19
click at [274, 0] on div "Orders All times are displayed using AEST timezone Needs Attention 0 Ready to D…" at bounding box center [567, 329] width 1063 height 659
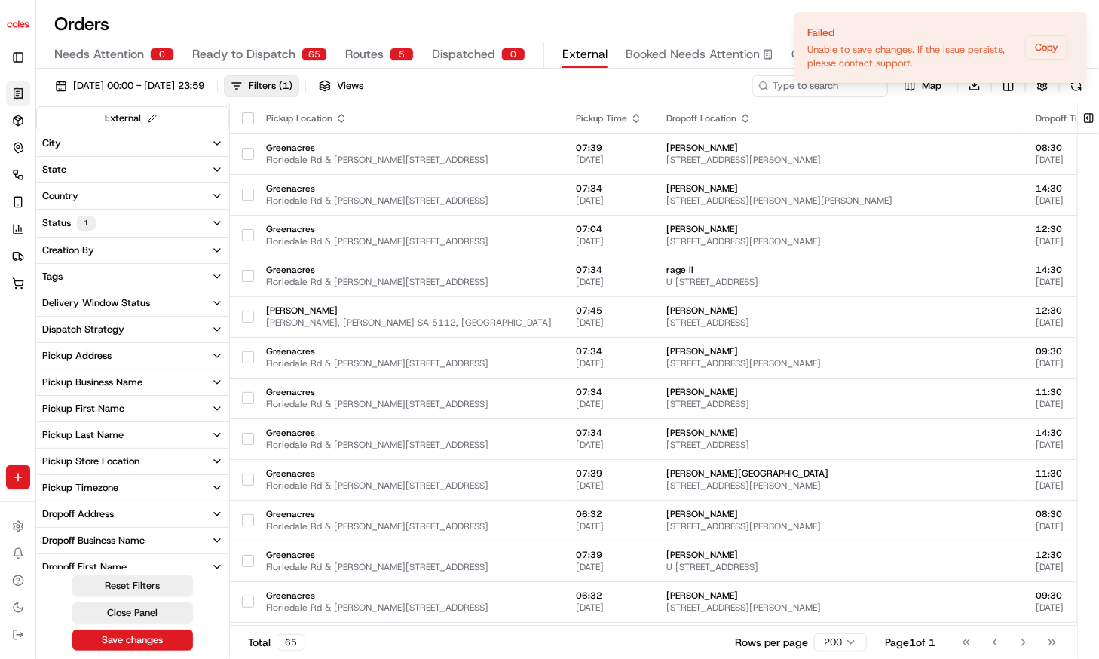
click at [531, 64] on div "Needs Attention 0 Ready to Dispatch 65 Routes 5 Dispatched 0 External Booked Ne…" at bounding box center [557, 55] width 1006 height 26
click at [1073, 31] on button "Notifications (F8)" at bounding box center [1074, 25] width 18 height 18
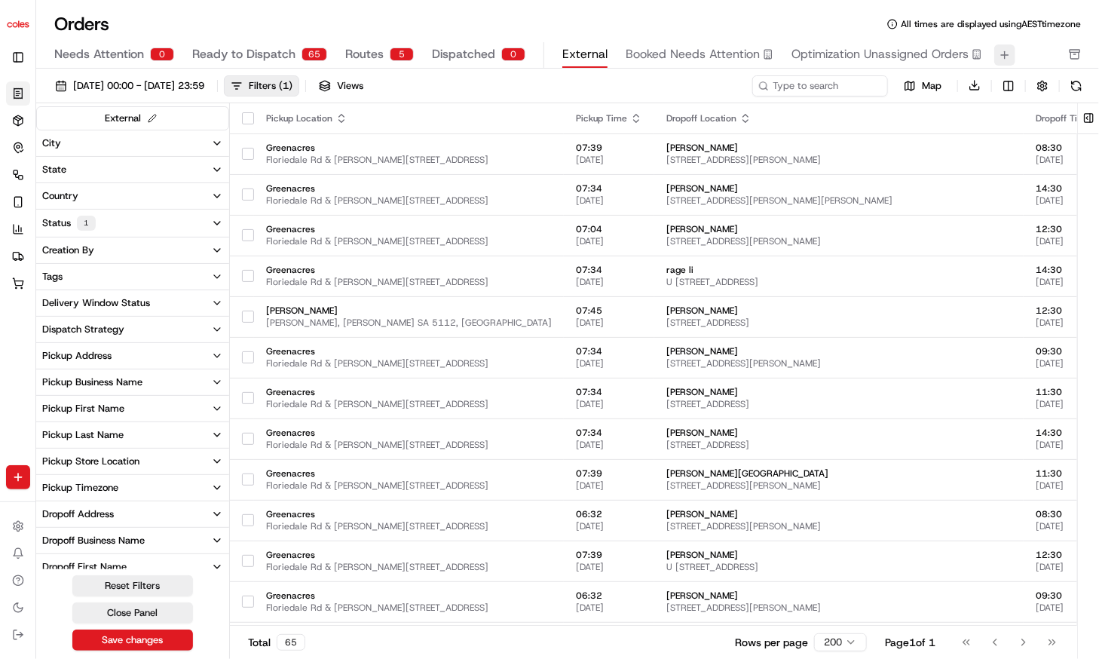
click at [1001, 50] on button at bounding box center [1005, 54] width 21 height 21
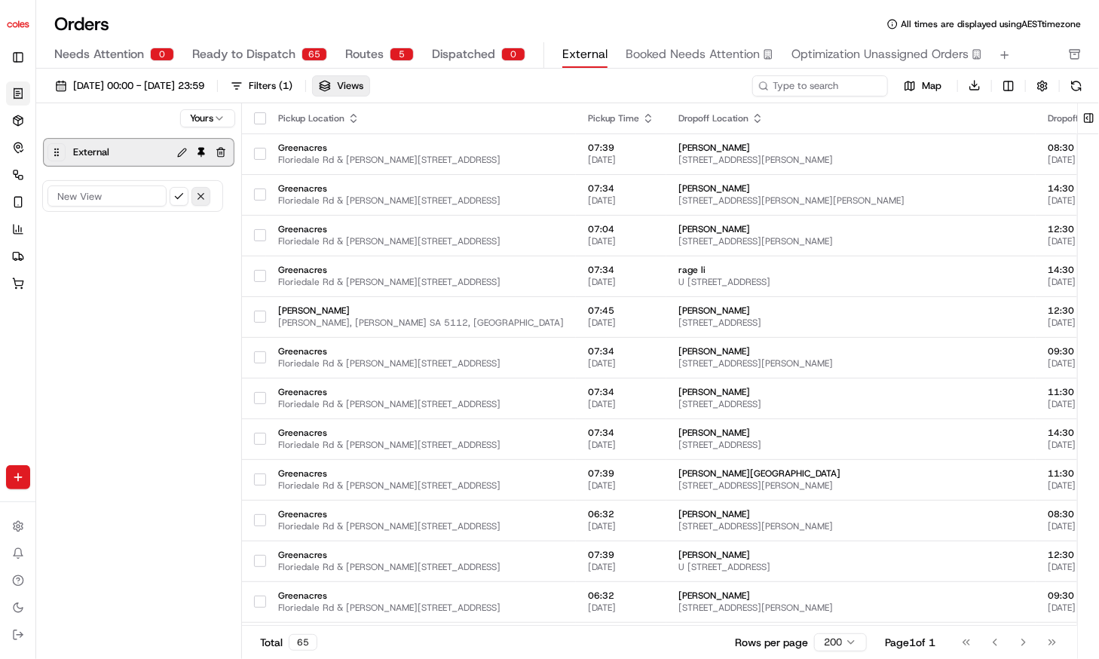
click at [196, 193] on button "button" at bounding box center [201, 196] width 19 height 19
click at [222, 152] on button "button" at bounding box center [221, 152] width 18 height 18
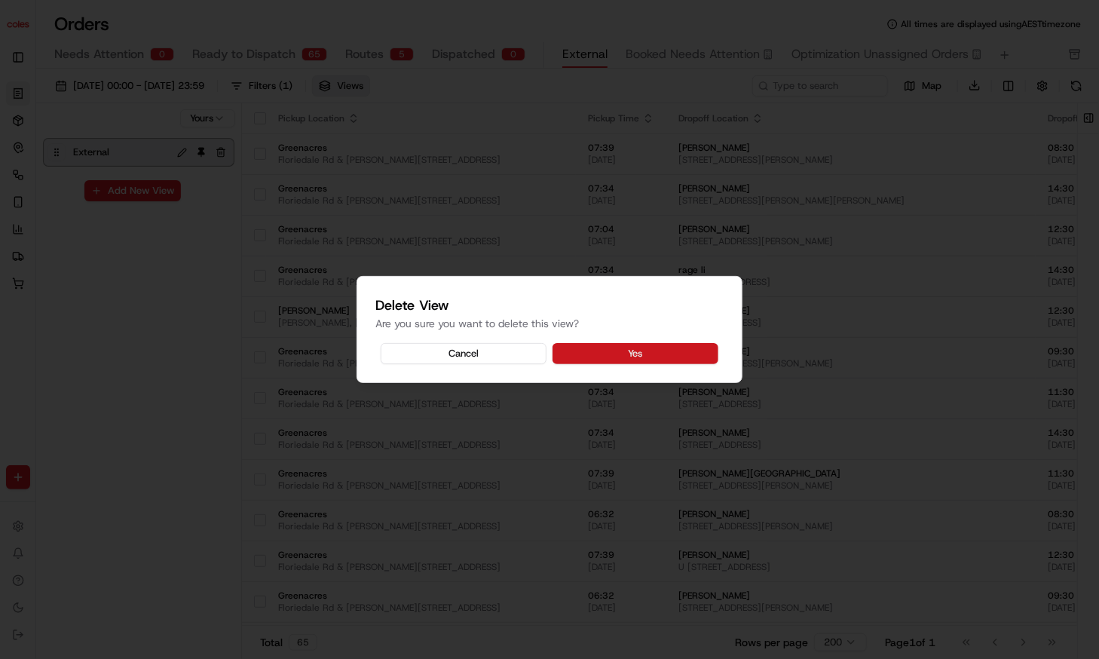
click at [627, 353] on button "Yes" at bounding box center [636, 353] width 166 height 21
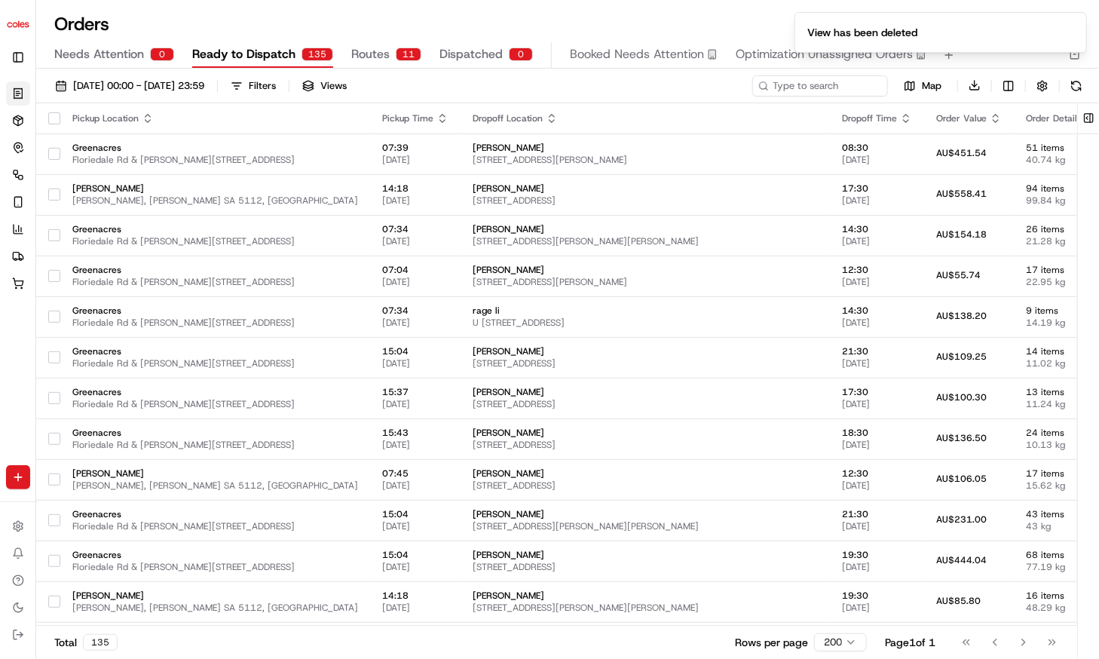
click at [561, 92] on div "[DATE] 00:00 - [DATE] 23:59 Filters Views" at bounding box center [398, 85] width 701 height 21
click at [1089, 118] on button at bounding box center [1089, 118] width 25 height 30
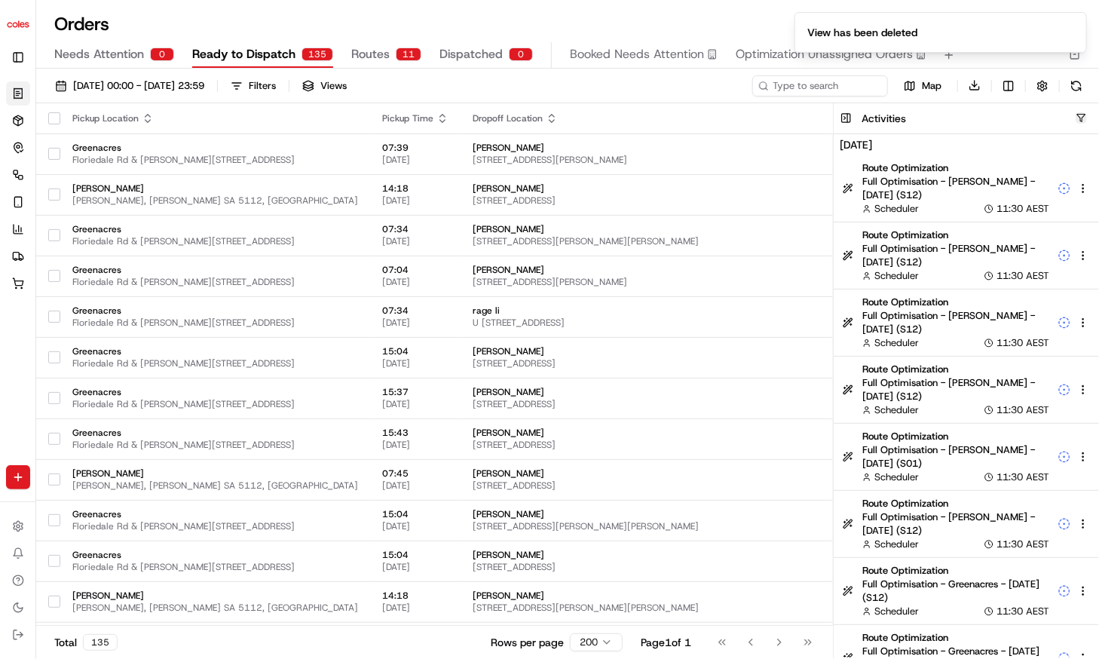
click at [1083, 118] on button "button" at bounding box center [1081, 117] width 11 height 11
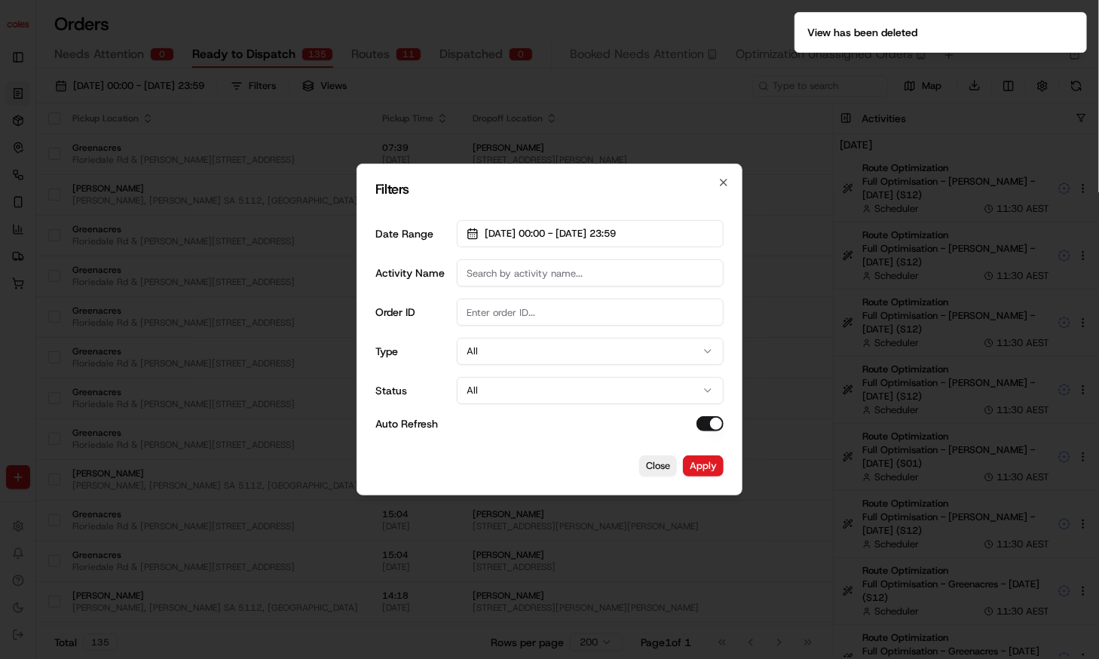
click at [733, 180] on div "Filters Date Range [DATE] 00:00 - [DATE] 23:59 Activity Name Order ID Type All …" at bounding box center [550, 330] width 386 height 332
click at [718, 185] on icon "button" at bounding box center [724, 182] width 12 height 12
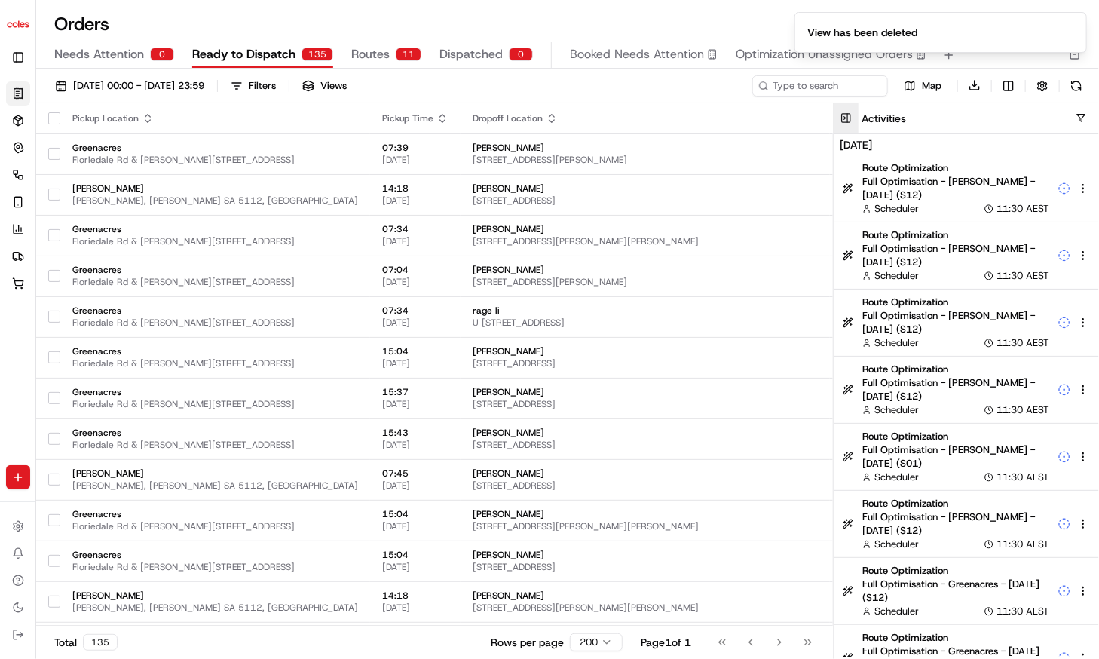
click at [845, 120] on button at bounding box center [846, 118] width 25 height 30
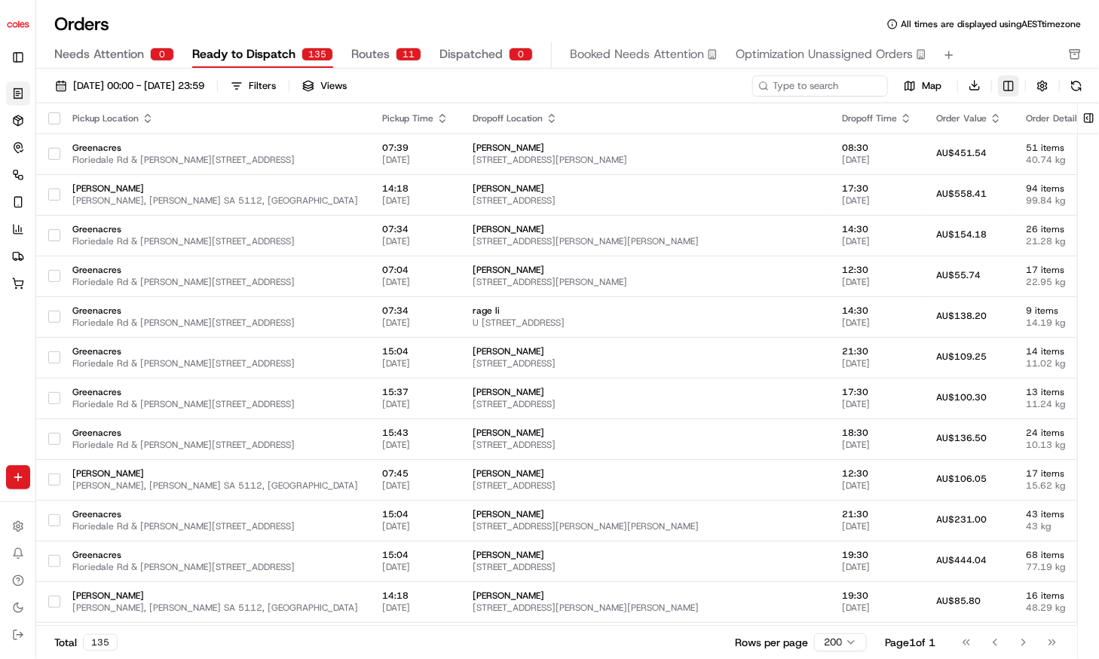
click at [1007, 86] on html "Coles [EMAIL_ADDRESS][DOMAIN_NAME] Toggle Sidebar Orders Deliveries Control Orc…" at bounding box center [549, 329] width 1099 height 659
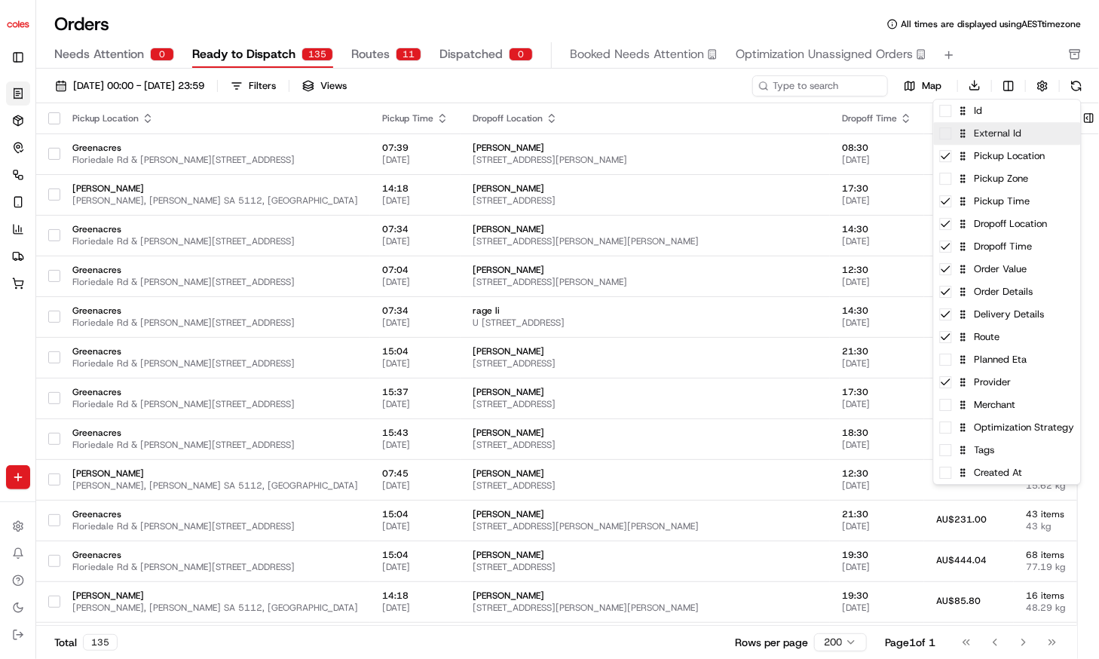
click at [993, 133] on div "External Id" at bounding box center [1007, 133] width 147 height 23
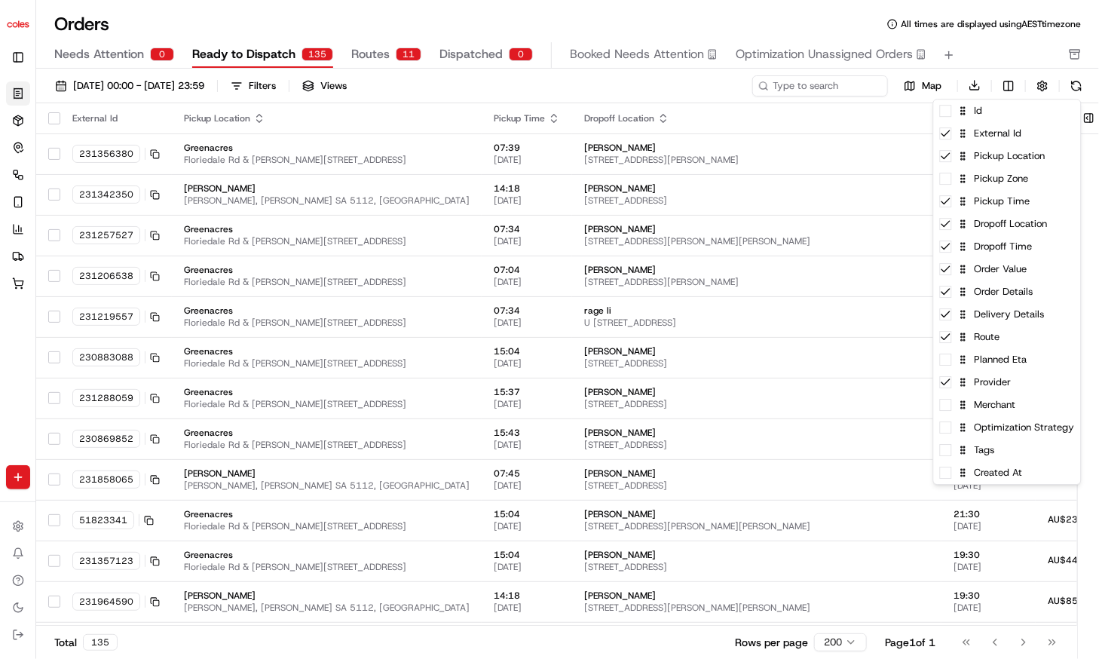
click at [701, 14] on html "Coles [EMAIL_ADDRESS][DOMAIN_NAME] Toggle Sidebar Orders Deliveries Control Orc…" at bounding box center [549, 329] width 1099 height 659
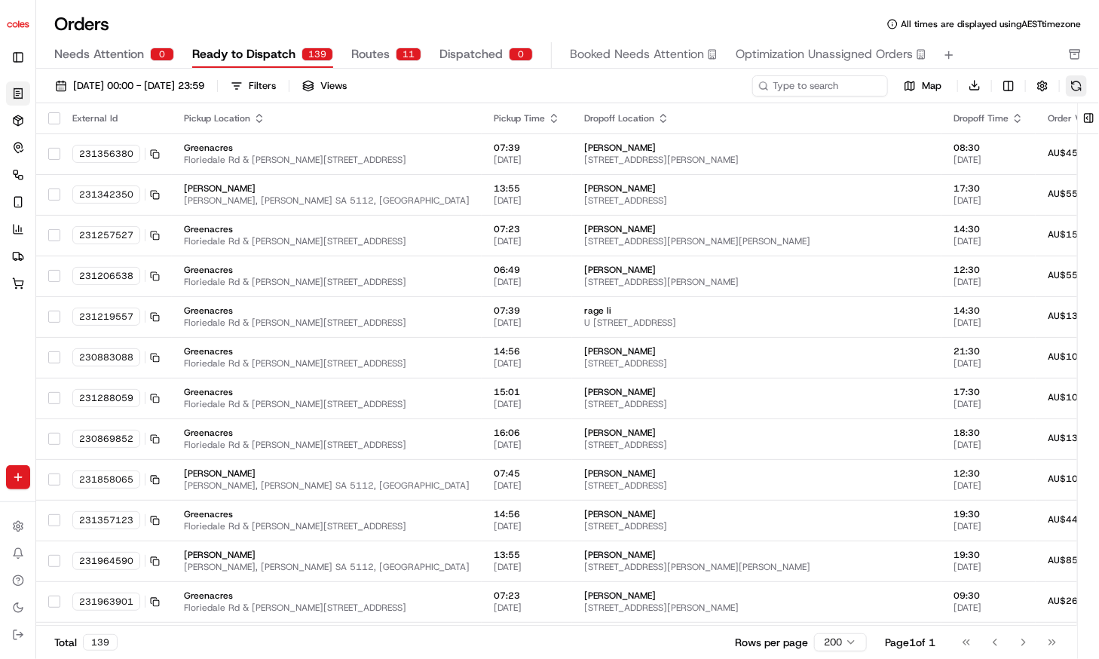
click at [1079, 93] on button at bounding box center [1076, 85] width 21 height 21
click at [276, 85] on div "Filters" at bounding box center [262, 86] width 27 height 14
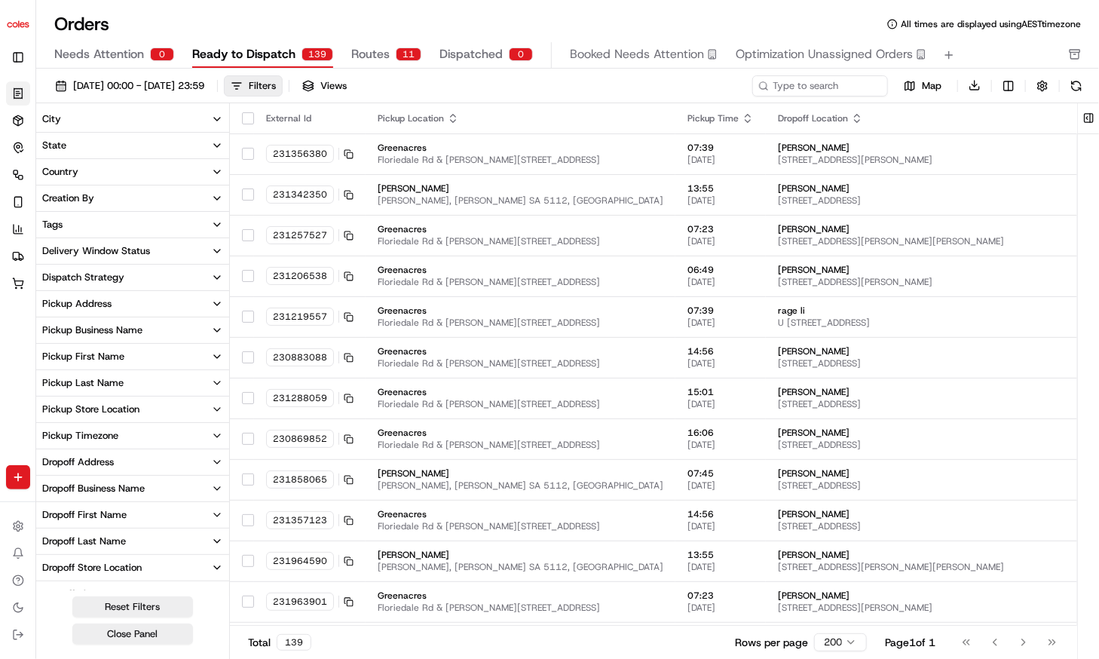
drag, startPoint x: 135, startPoint y: 474, endPoint x: 136, endPoint y: 268, distance: 205.1
click at [135, 268] on div "City State Country Creation By Tags Delivery Window Status Dispatch Strategy Pi…" at bounding box center [132, 409] width 193 height 607
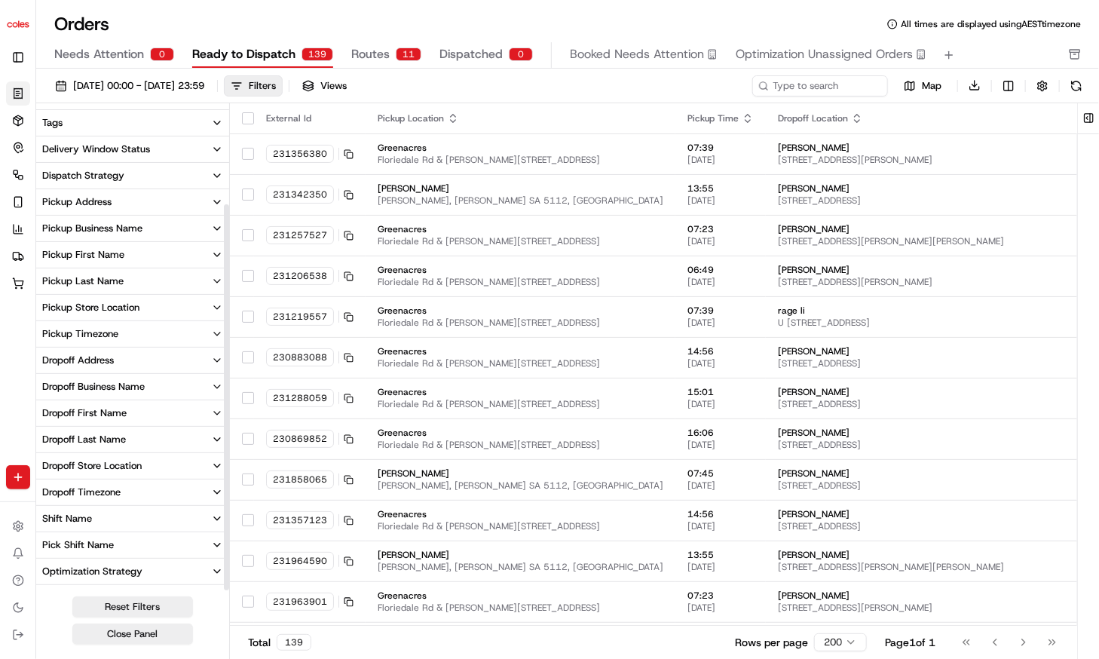
scroll to position [123, 0]
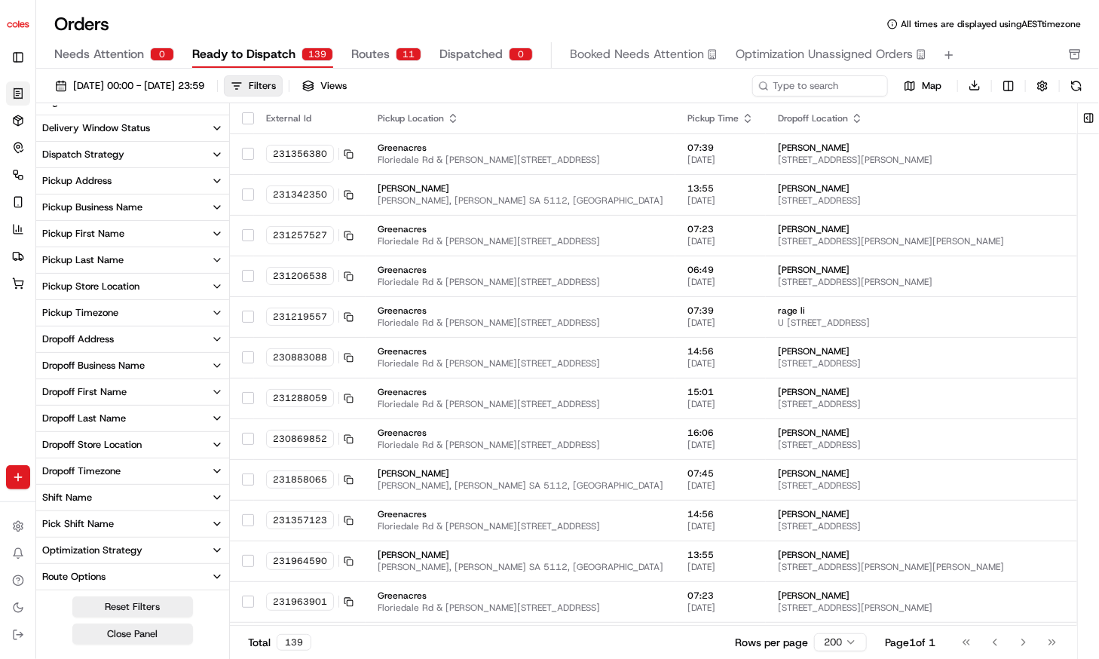
click at [98, 464] on div "Dropoff Timezone" at bounding box center [81, 471] width 78 height 14
click at [97, 493] on button "Shift Name" at bounding box center [132, 498] width 193 height 26
click at [154, 488] on button "Shift Name" at bounding box center [132, 498] width 193 height 26
click at [105, 520] on div "Pick Shift Name" at bounding box center [78, 524] width 72 height 14
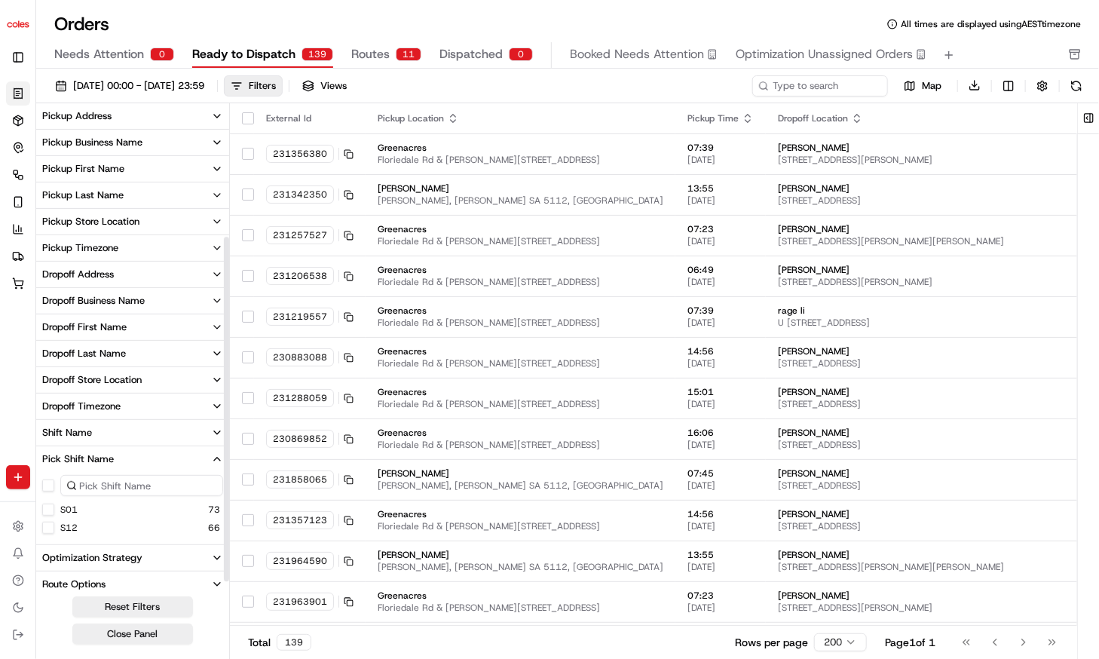
scroll to position [195, 0]
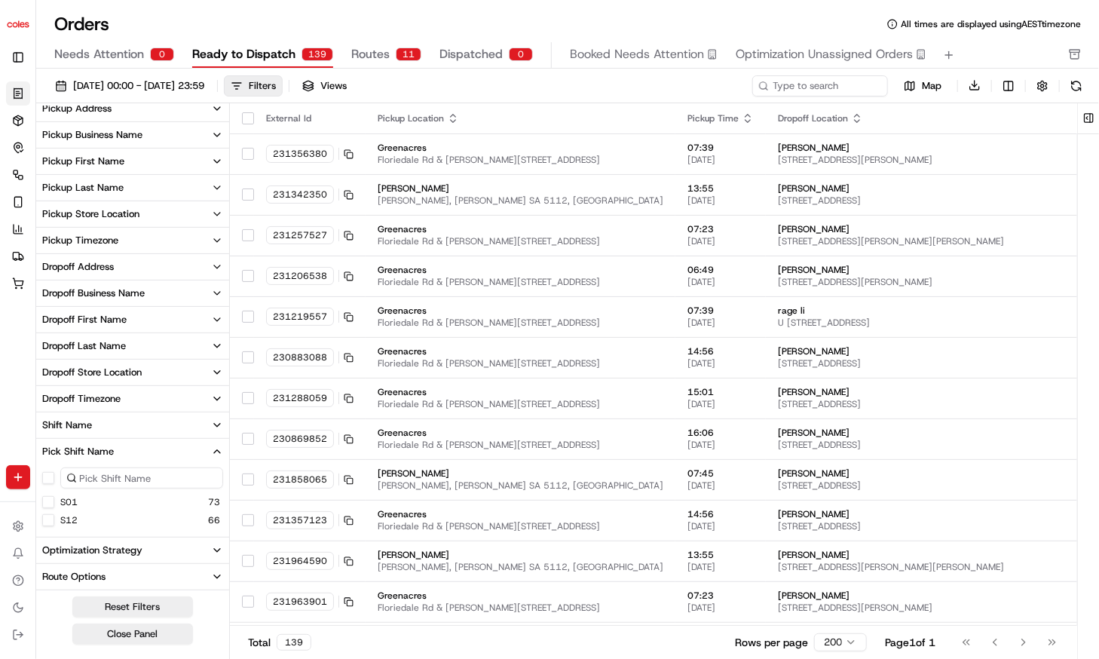
click at [49, 520] on button "S12" at bounding box center [48, 520] width 12 height 12
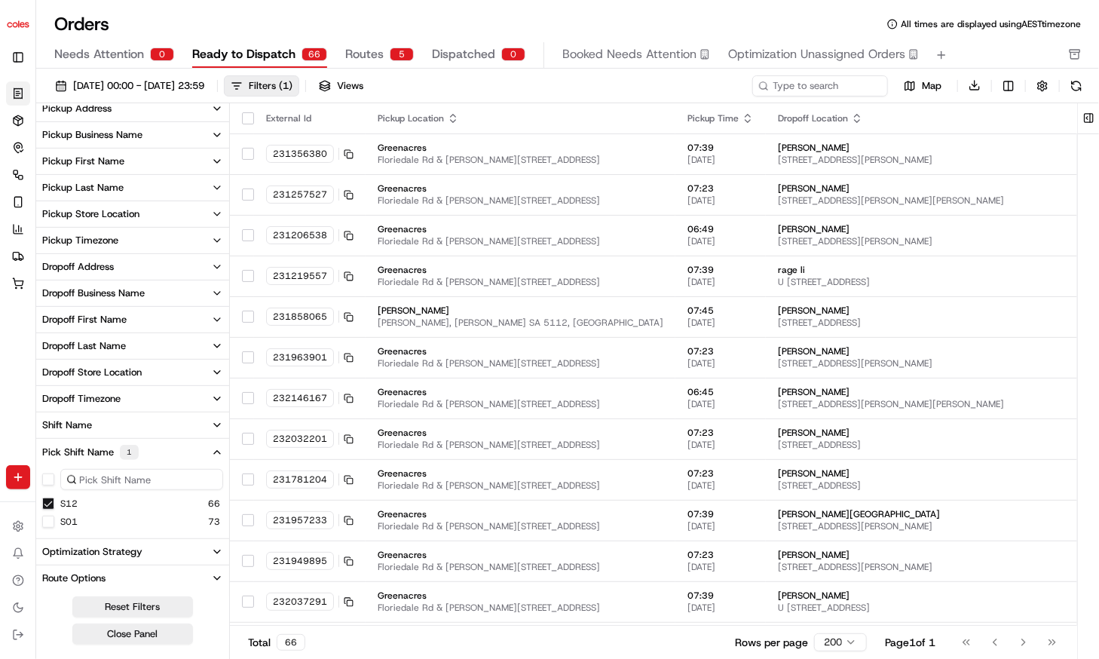
type button "on"
click at [24, 54] on button "Toggle Sidebar" at bounding box center [18, 57] width 24 height 24
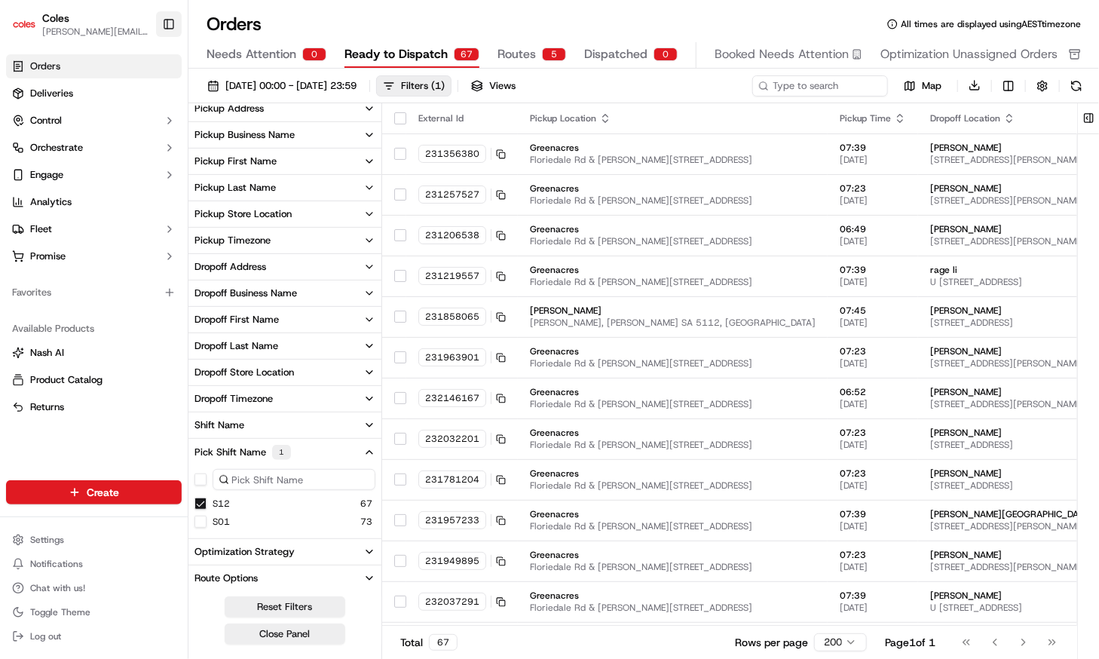
click at [165, 25] on button "Toggle Sidebar" at bounding box center [169, 24] width 26 height 26
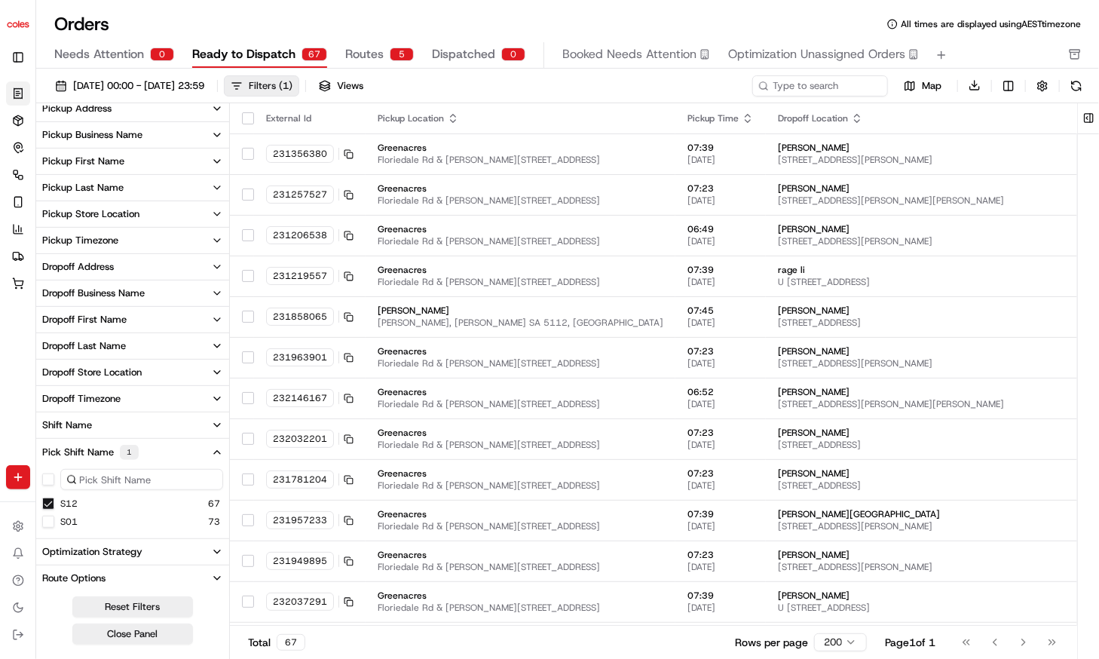
click at [293, 85] on div "Filters ( 1 )" at bounding box center [271, 86] width 44 height 14
